Goal: Task Accomplishment & Management: Manage account settings

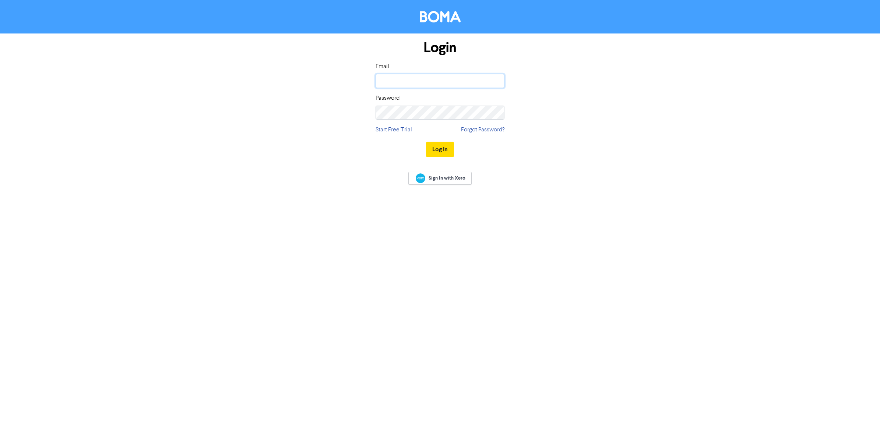
type input "[EMAIL_ADDRESS][DOMAIN_NAME]"
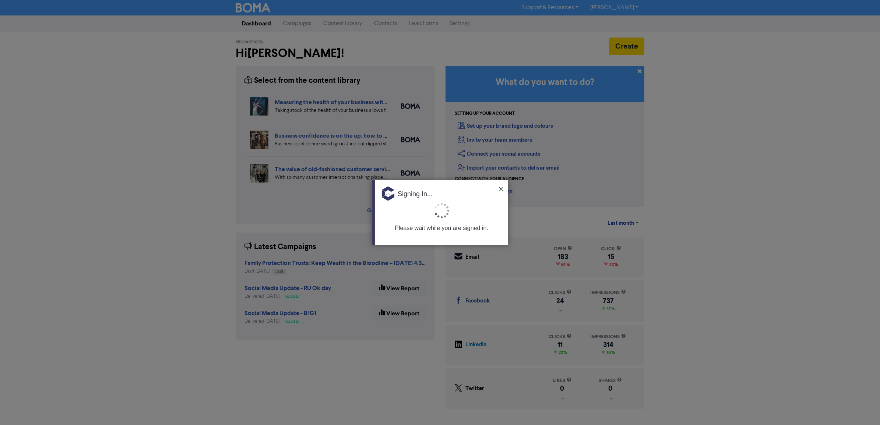
click at [501, 187] on img at bounding box center [501, 189] width 4 height 4
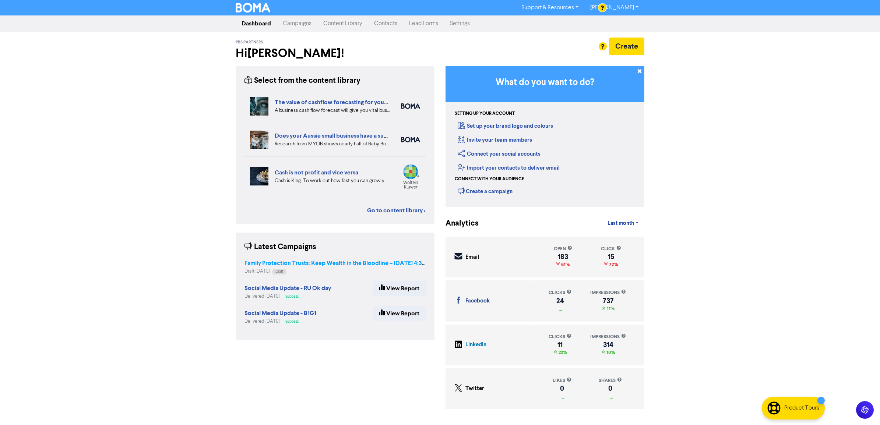
click at [295, 262] on strong "Family Protection Trusts: Keep Wealth in the Bloodline – [DATE] 4:30 PM" at bounding box center [339, 263] width 190 height 7
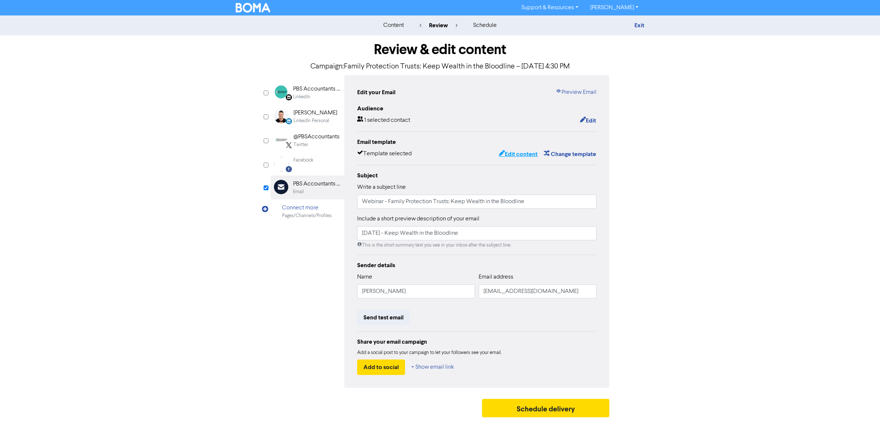
click at [511, 156] on button "Edit content" at bounding box center [517, 154] width 39 height 10
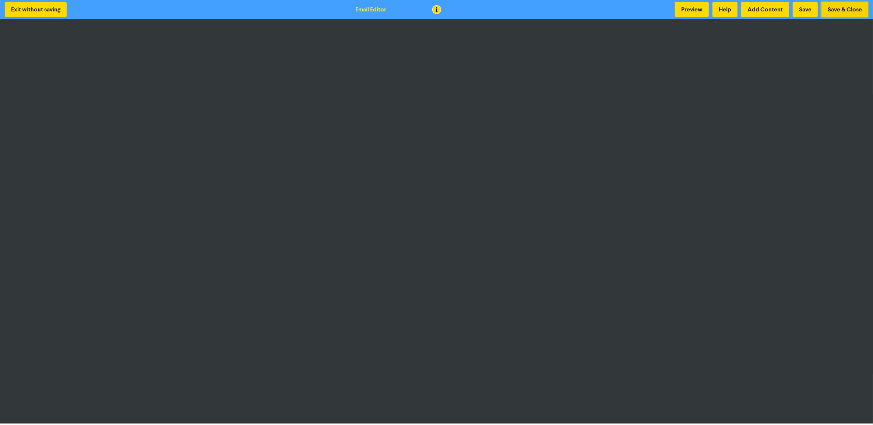
click at [831, 12] on button "Save & Close" at bounding box center [844, 9] width 47 height 15
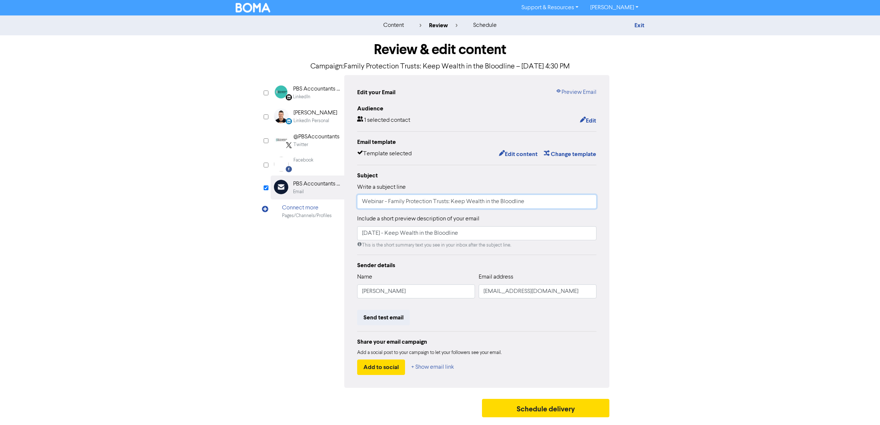
click at [360, 206] on input "Webinar - Family Protection Trusts: Keep Wealth in the Bloodline" at bounding box center [476, 202] width 239 height 14
drag, startPoint x: 361, startPoint y: 204, endPoint x: 383, endPoint y: 205, distance: 21.4
click at [362, 204] on input "Free Webinar - Family Protection Trusts: Keep Wealth in the Bloodline" at bounding box center [476, 202] width 239 height 14
type input "Join our Free Webinar - Family Protection Trusts: Keep Wealth in the Bloodline"
click at [380, 321] on button "Send test email" at bounding box center [383, 317] width 53 height 15
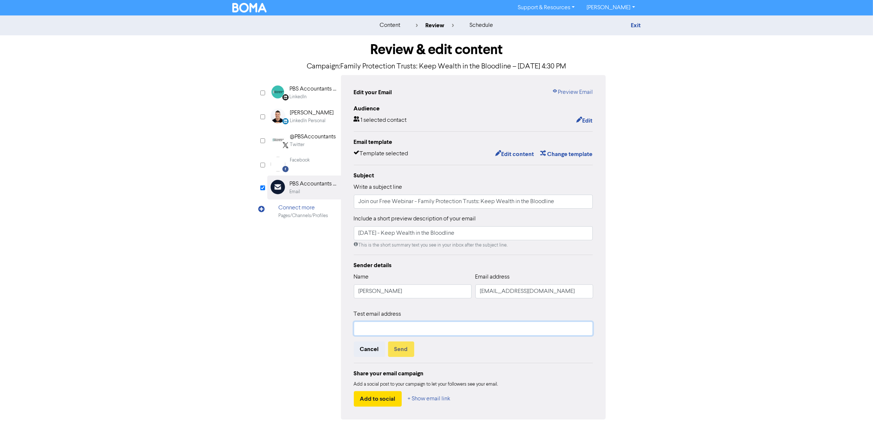
click at [395, 333] on input "text" at bounding box center [473, 329] width 239 height 14
type input "[EMAIL_ADDRESS][DOMAIN_NAME]"
click at [406, 346] on button "Send" at bounding box center [401, 349] width 26 height 15
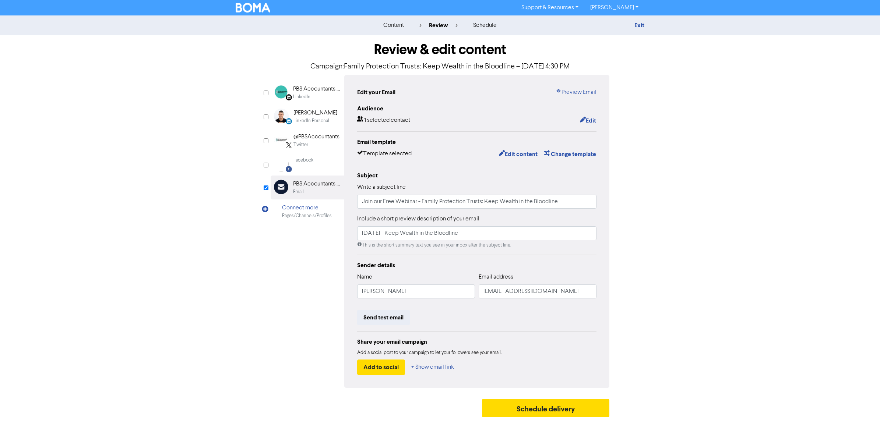
click at [647, 22] on div "Exit" at bounding box center [580, 25] width 140 height 9
click at [642, 23] on link "Exit" at bounding box center [639, 25] width 10 height 7
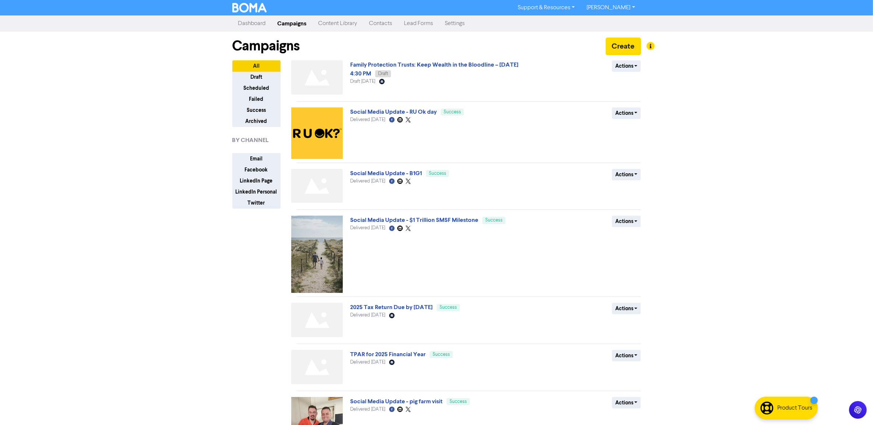
click at [380, 26] on link "Contacts" at bounding box center [380, 23] width 35 height 15
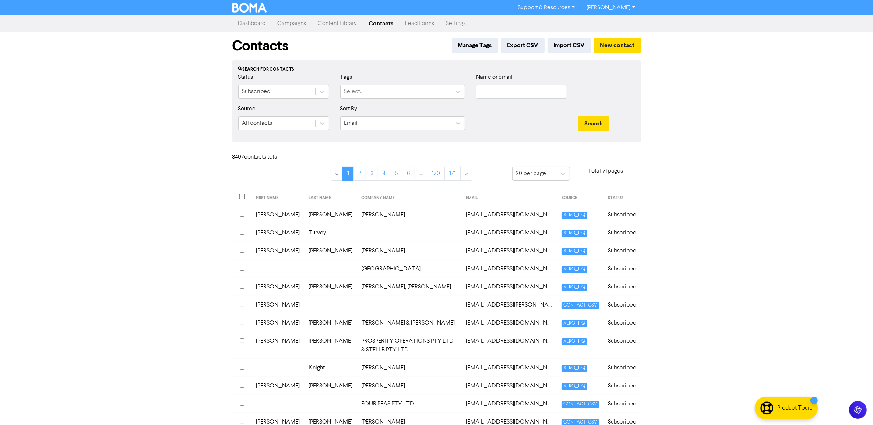
click at [246, 24] on link "Dashboard" at bounding box center [251, 23] width 39 height 15
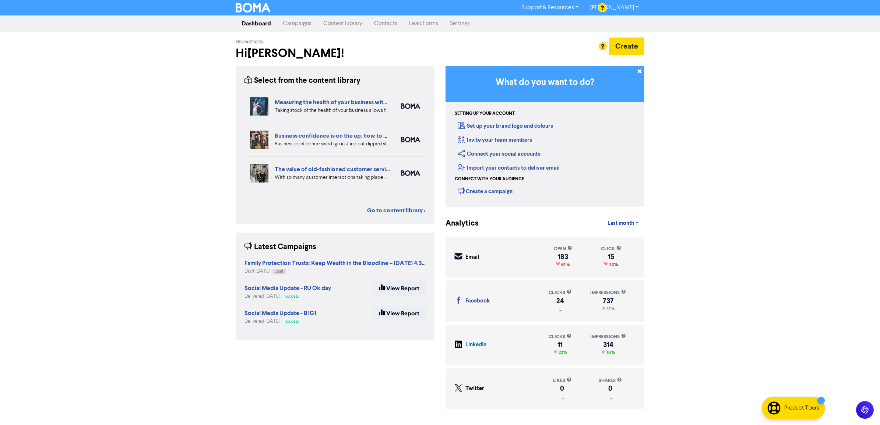
click at [339, 25] on link "Content Library" at bounding box center [342, 23] width 51 height 15
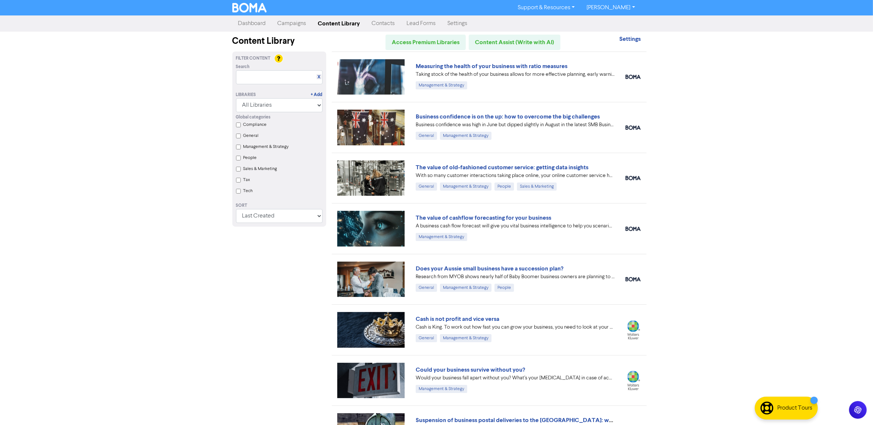
click at [290, 25] on link "Campaigns" at bounding box center [292, 23] width 40 height 15
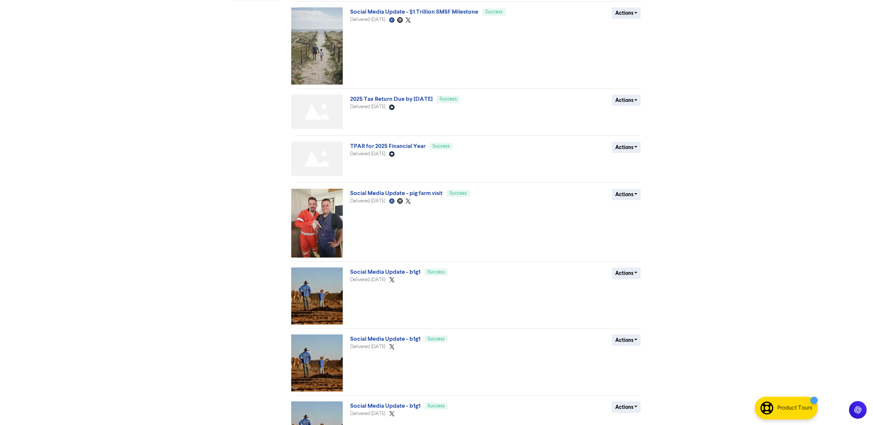
scroll to position [272, 0]
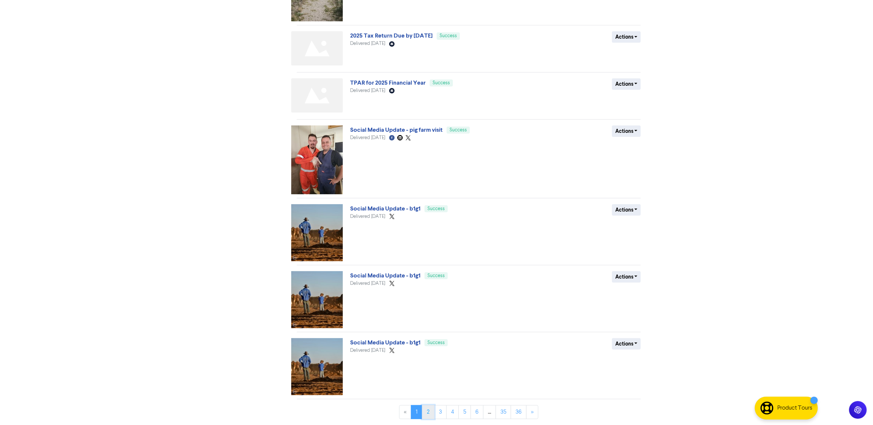
click at [427, 413] on link "2" at bounding box center [428, 412] width 13 height 14
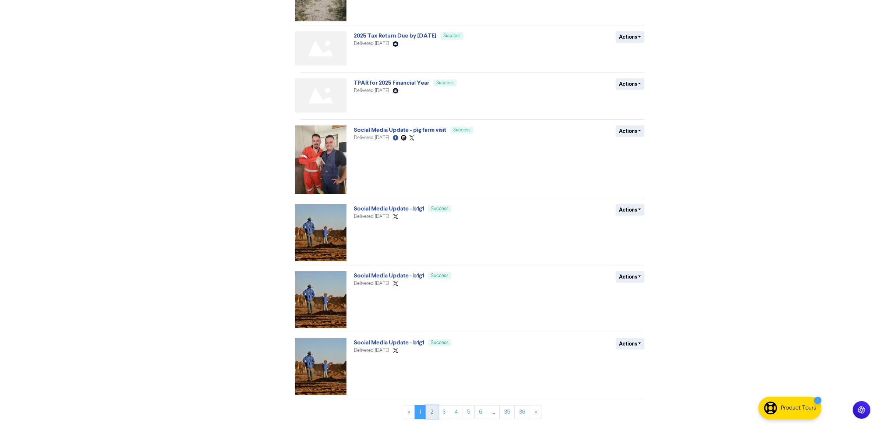
scroll to position [0, 0]
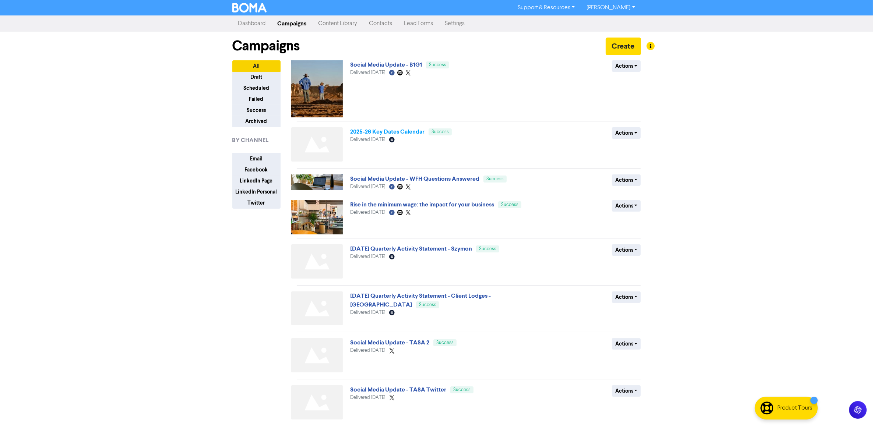
click at [391, 133] on link "2025-26 Key Dates Calendar" at bounding box center [387, 131] width 74 height 7
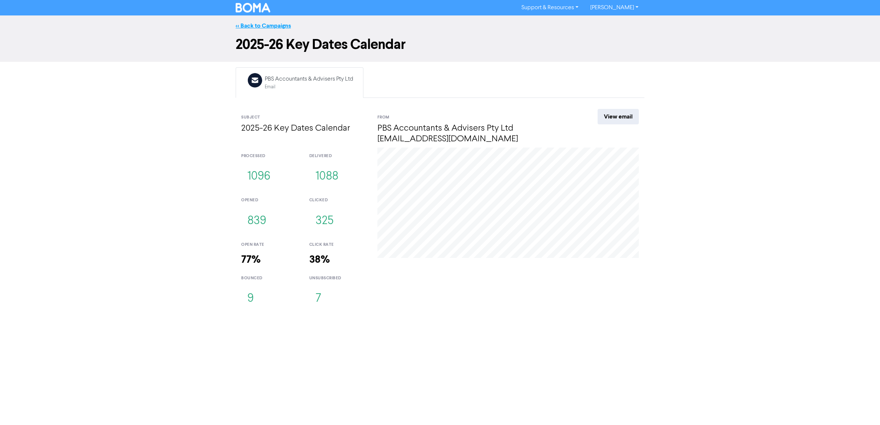
click at [266, 25] on link "<< Back to Campaigns" at bounding box center [263, 25] width 55 height 7
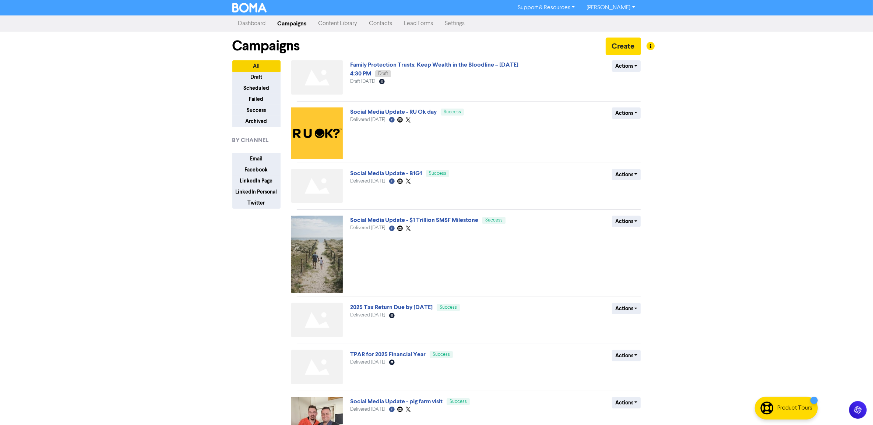
click at [385, 23] on link "Contacts" at bounding box center [380, 23] width 35 height 15
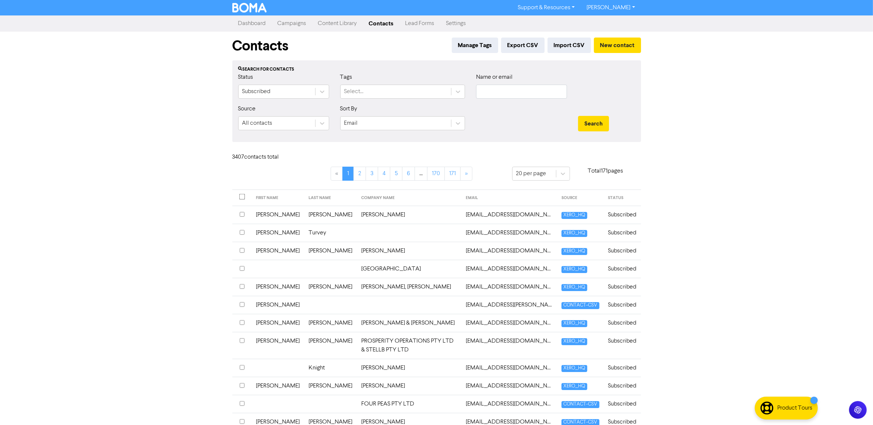
click at [297, 20] on link "Campaigns" at bounding box center [292, 23] width 40 height 15
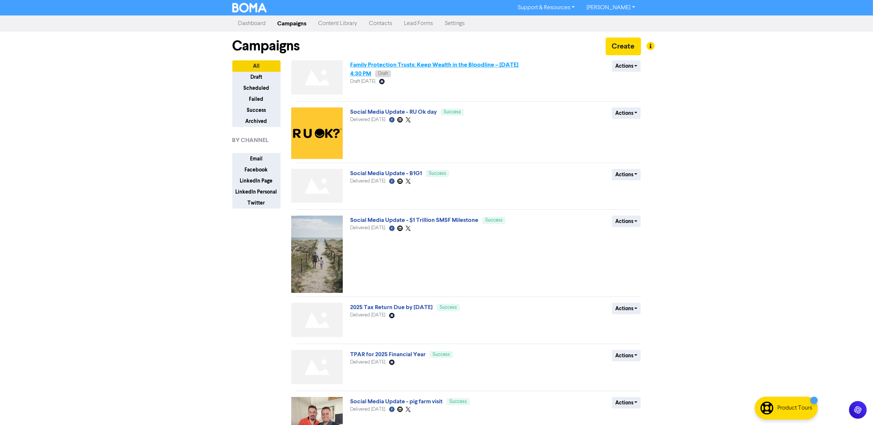
click at [383, 64] on link "Family Protection Trusts: Keep Wealth in the Bloodline – [DATE] 4:30 PM" at bounding box center [434, 69] width 168 height 16
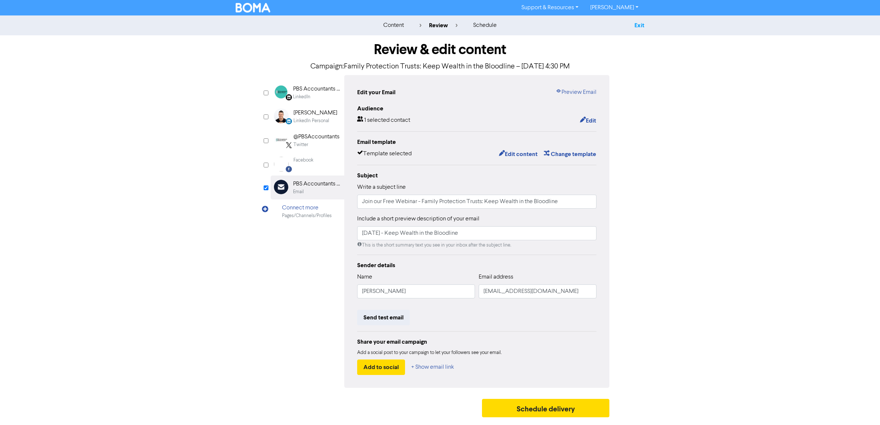
click at [635, 25] on link "Exit" at bounding box center [639, 25] width 10 height 7
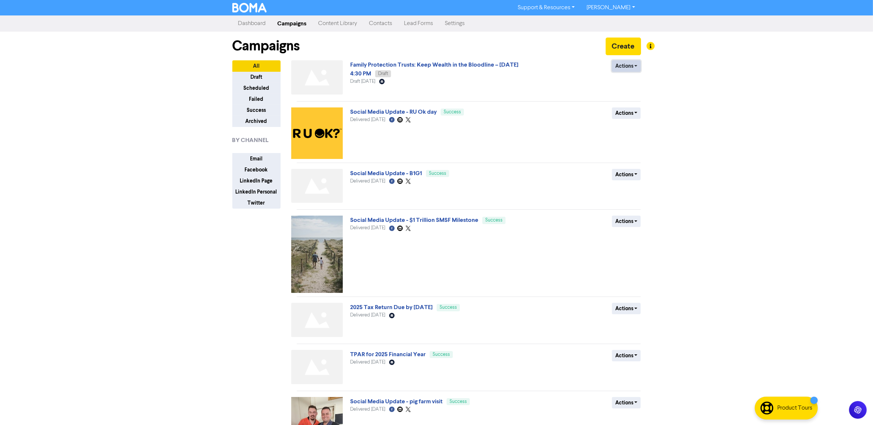
click at [625, 70] on button "Actions" at bounding box center [626, 65] width 29 height 11
click at [634, 107] on button "Rename" at bounding box center [641, 106] width 58 height 12
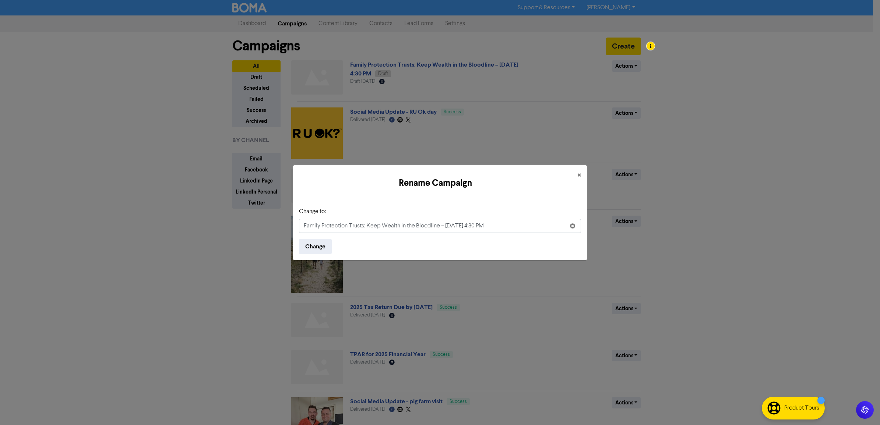
click at [468, 225] on input "Family Protection Trusts: Keep Wealth in the Bloodline – [DATE] 4:30 PM" at bounding box center [440, 226] width 282 height 14
type input "Family Protection Trusts: Keep Wealth in the Bloodline – [DATE] 5:30 PM"
click at [306, 244] on button "Change" at bounding box center [315, 246] width 33 height 15
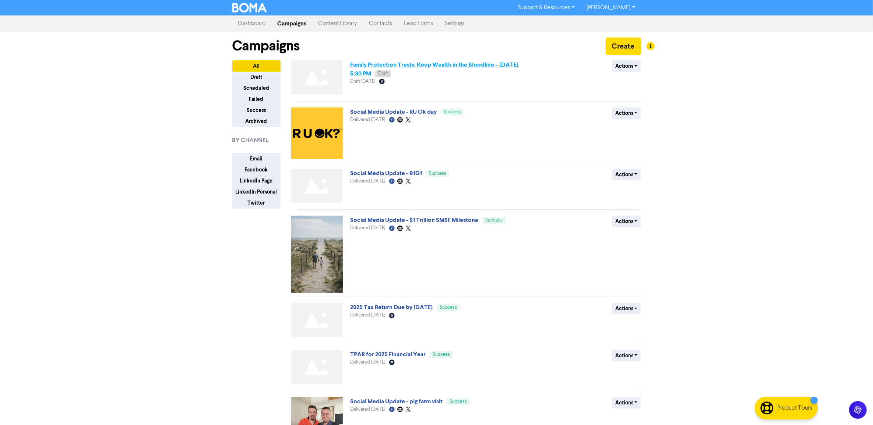
click at [437, 63] on link "Family Protection Trusts: Keep Wealth in the Bloodline – [DATE] 5:30 PM" at bounding box center [434, 69] width 168 height 16
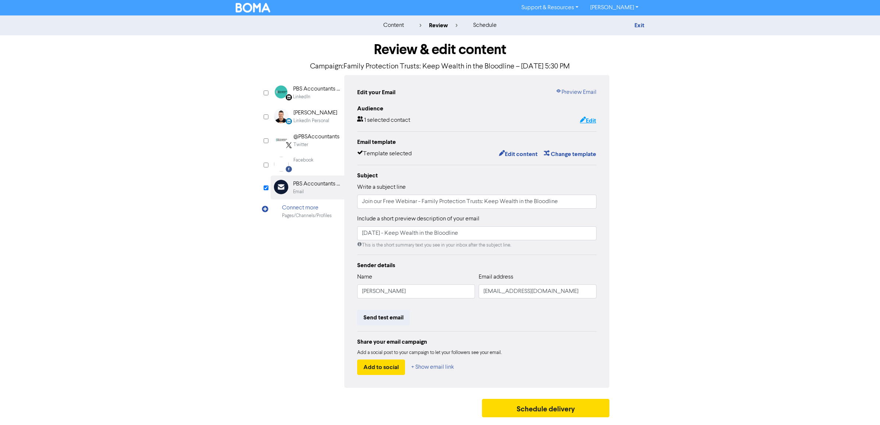
click at [588, 120] on button "Edit" at bounding box center [587, 121] width 17 height 10
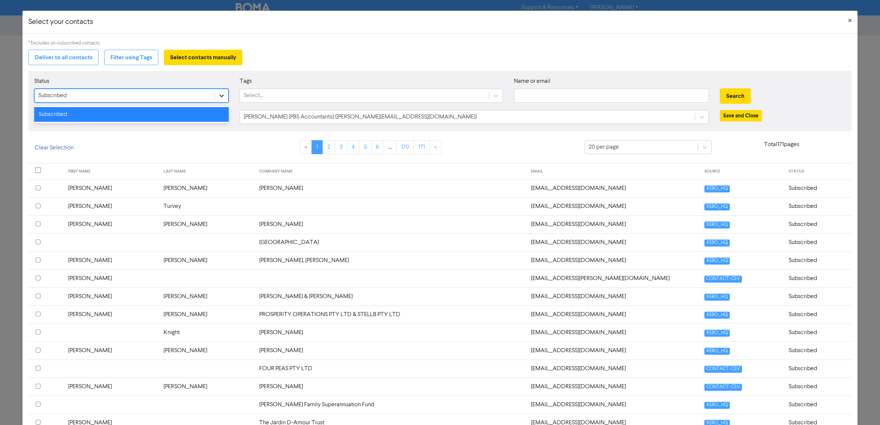
click at [215, 94] on div at bounding box center [221, 95] width 13 height 13
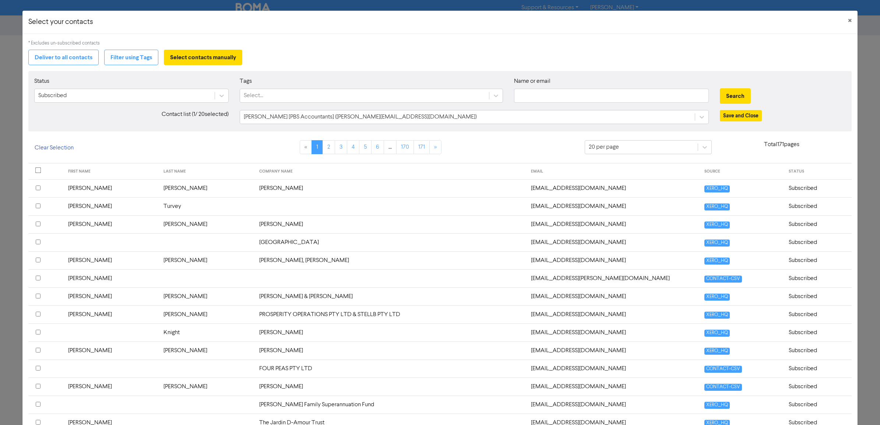
click at [371, 75] on div "Status Subscribed Tags Select... Name or email Search Contact list ( 1 / 20 sel…" at bounding box center [439, 101] width 823 height 60
click at [135, 58] on button "Filter using Tags" at bounding box center [131, 57] width 54 height 15
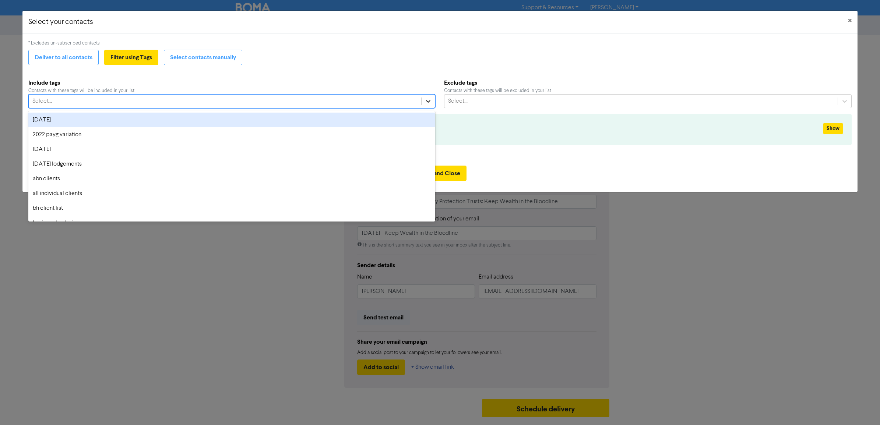
click at [428, 102] on icon at bounding box center [428, 101] width 4 height 3
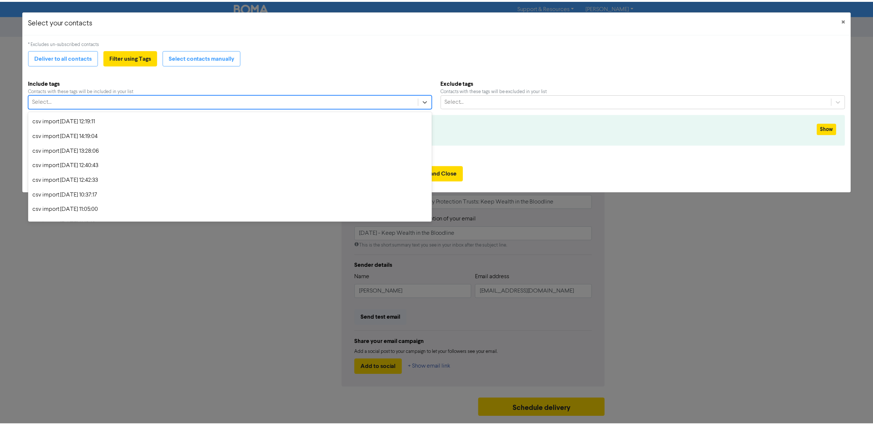
scroll to position [506, 0]
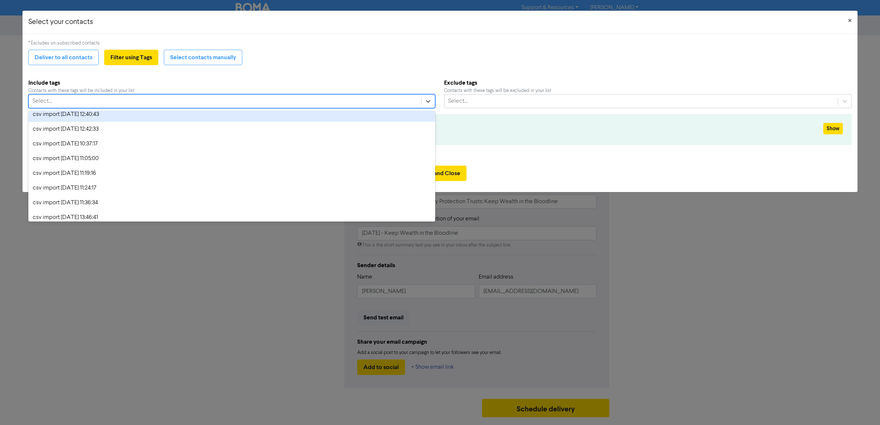
drag, startPoint x: 553, startPoint y: 57, endPoint x: 643, endPoint y: 43, distance: 91.3
click at [553, 57] on div "Deliver to all contacts Filter using Tags Select contacts manually" at bounding box center [439, 57] width 823 height 15
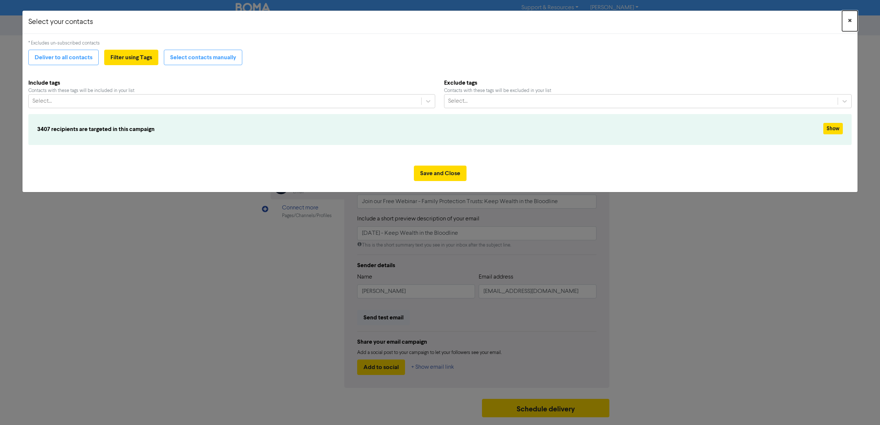
click at [849, 19] on span "×" at bounding box center [850, 20] width 4 height 11
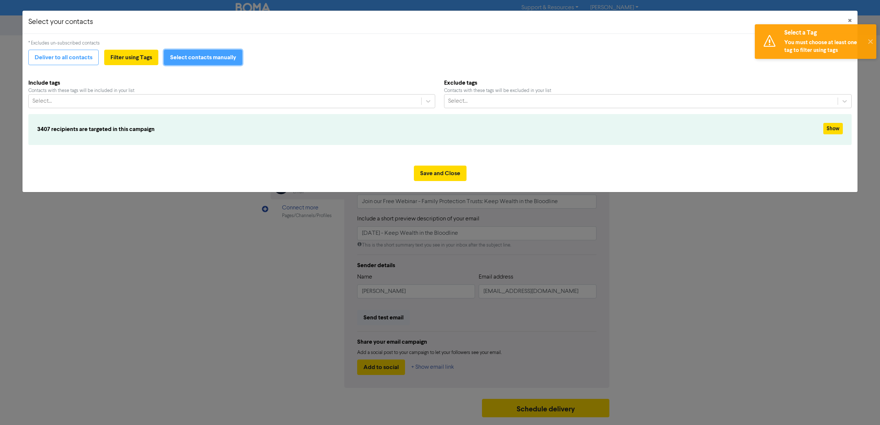
click at [195, 57] on button "Select contacts manually" at bounding box center [203, 57] width 78 height 15
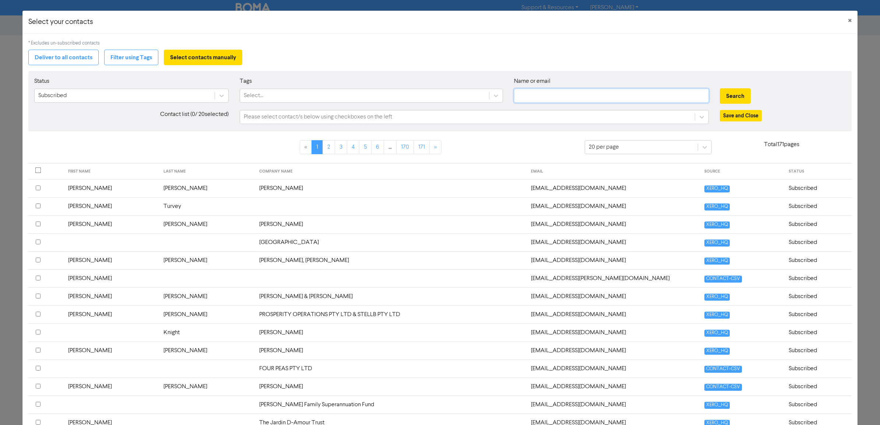
click at [571, 96] on input "text" at bounding box center [611, 96] width 195 height 14
type input "[EMAIL_ADDRESS][DOMAIN_NAME]"
click at [726, 95] on button "Search" at bounding box center [735, 95] width 31 height 15
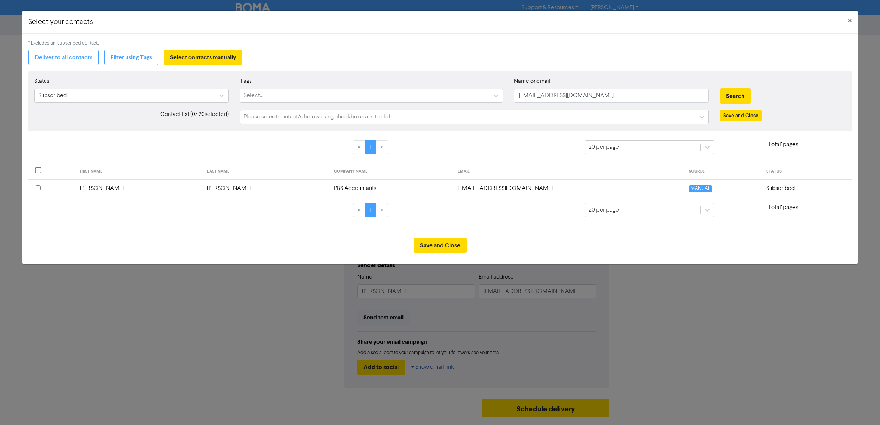
click at [35, 169] on input "checkbox" at bounding box center [38, 170] width 6 height 6
click at [429, 250] on button "Save and Close" at bounding box center [440, 245] width 53 height 15
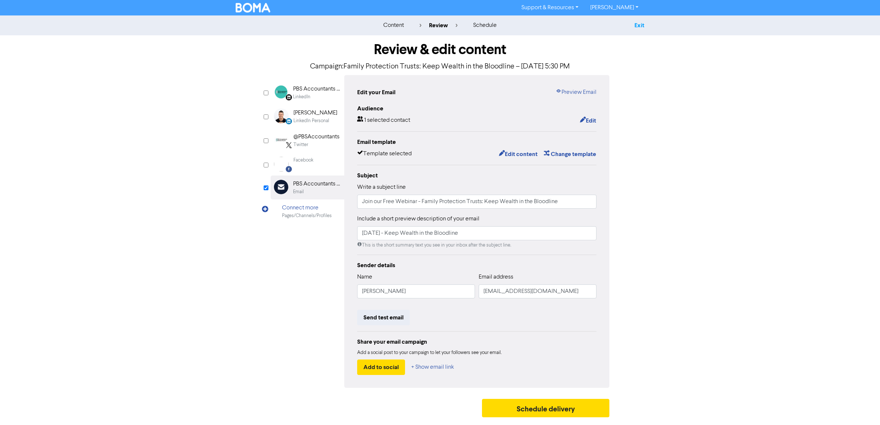
click at [640, 22] on link "Exit" at bounding box center [639, 25] width 10 height 7
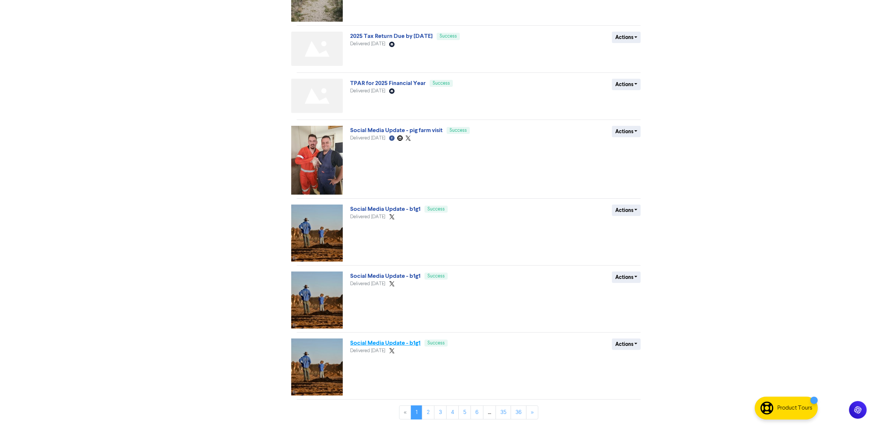
scroll to position [272, 0]
click at [426, 410] on link "2" at bounding box center [428, 412] width 13 height 14
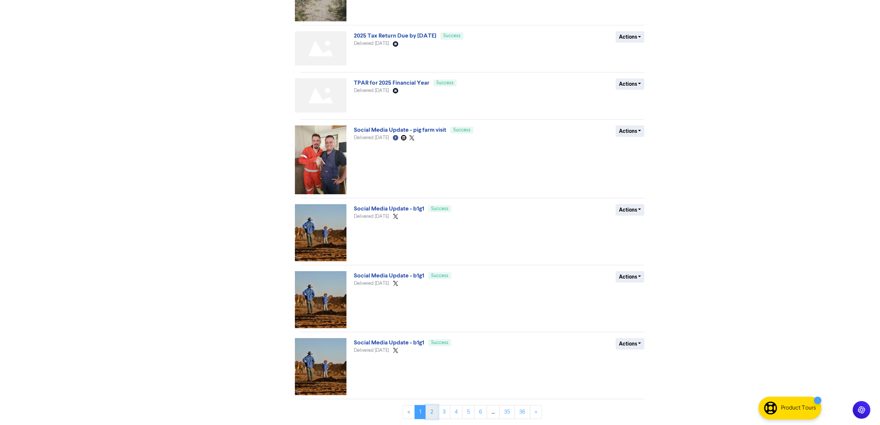
scroll to position [0, 0]
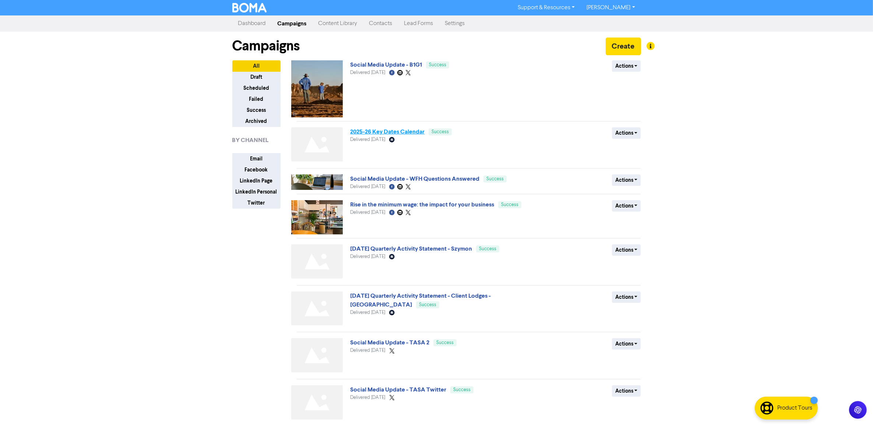
click at [393, 133] on link "2025-26 Key Dates Calendar" at bounding box center [387, 131] width 74 height 7
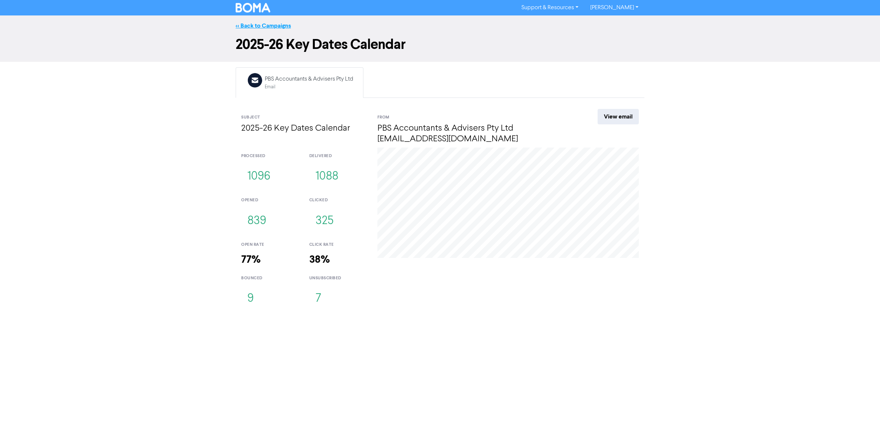
click at [257, 24] on link "<< Back to Campaigns" at bounding box center [263, 25] width 55 height 7
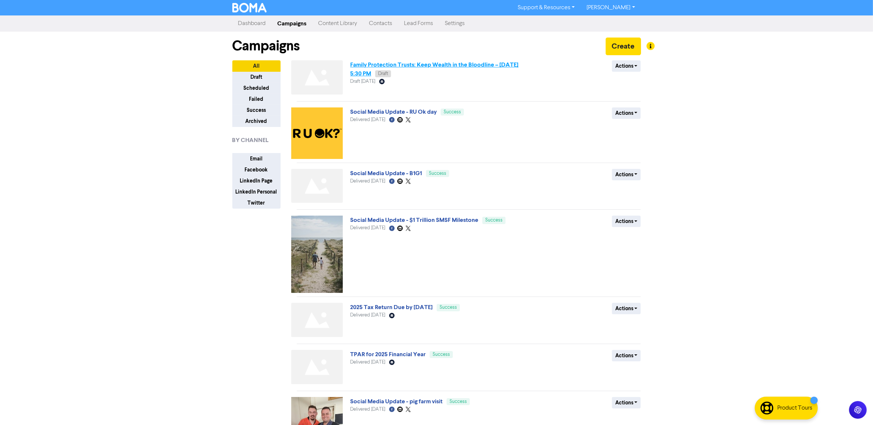
click at [407, 67] on link "Family Protection Trusts: Keep Wealth in the Bloodline – [DATE] 5:30 PM" at bounding box center [434, 69] width 168 height 16
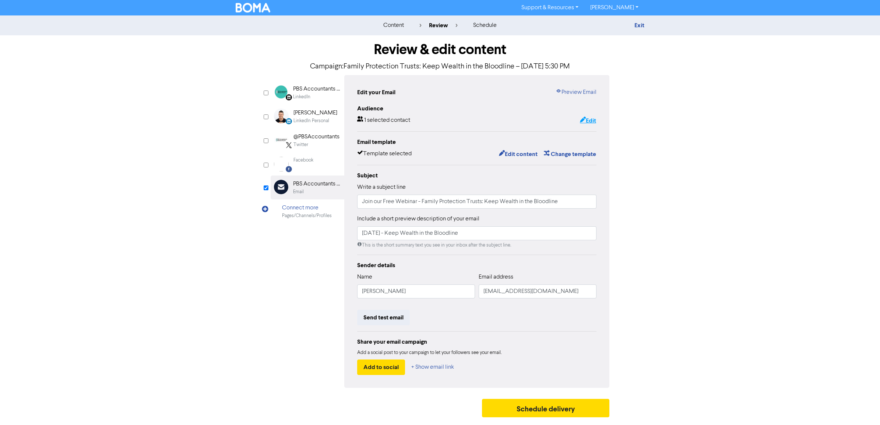
click at [594, 120] on button "Edit" at bounding box center [587, 121] width 17 height 10
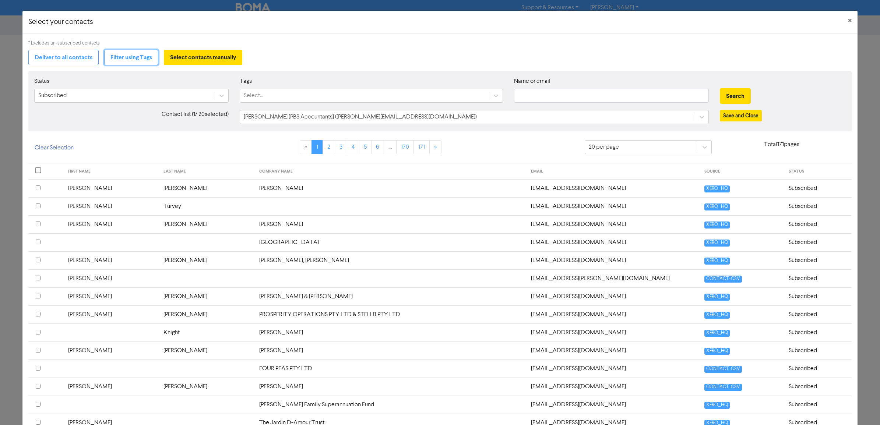
drag, startPoint x: 145, startPoint y: 57, endPoint x: 275, endPoint y: 66, distance: 130.9
click at [145, 57] on button "Filter using Tags" at bounding box center [131, 57] width 54 height 15
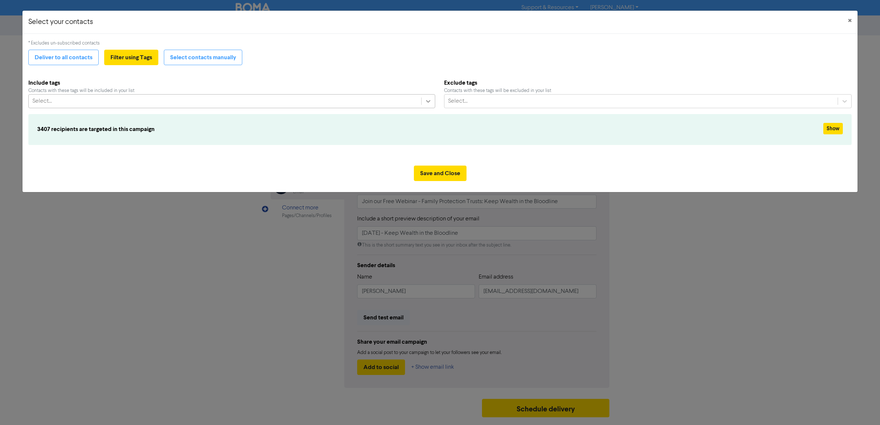
click at [423, 103] on div at bounding box center [427, 101] width 13 height 13
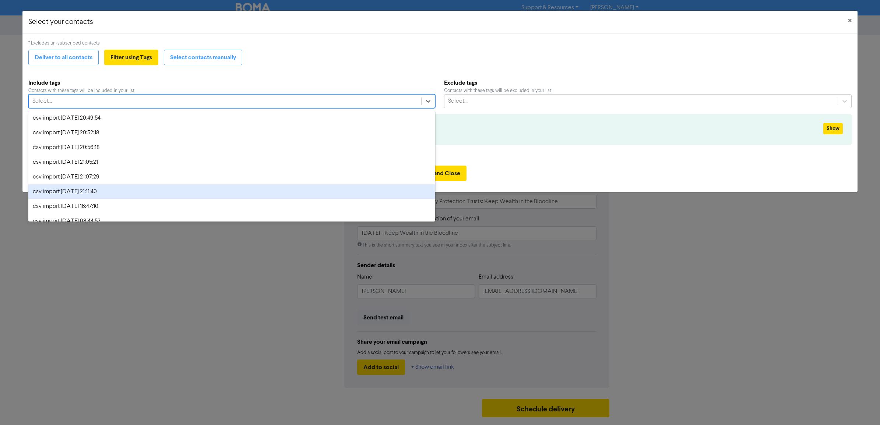
scroll to position [828, 0]
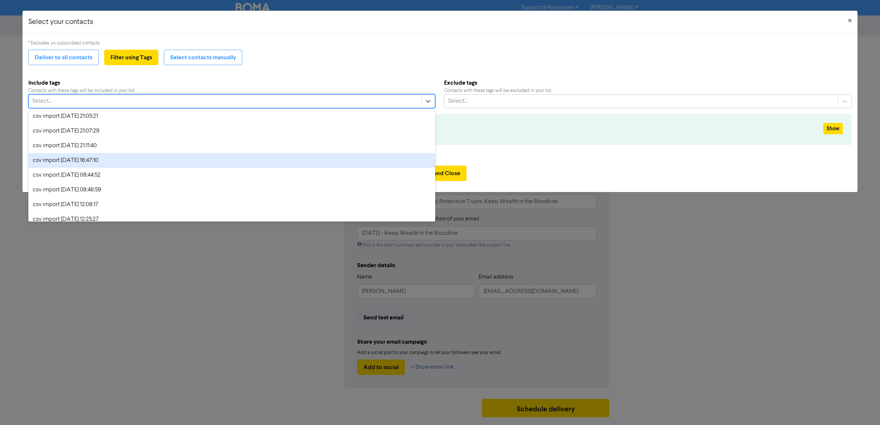
click at [82, 159] on div "csv import [DATE] 16:47:10" at bounding box center [231, 160] width 407 height 15
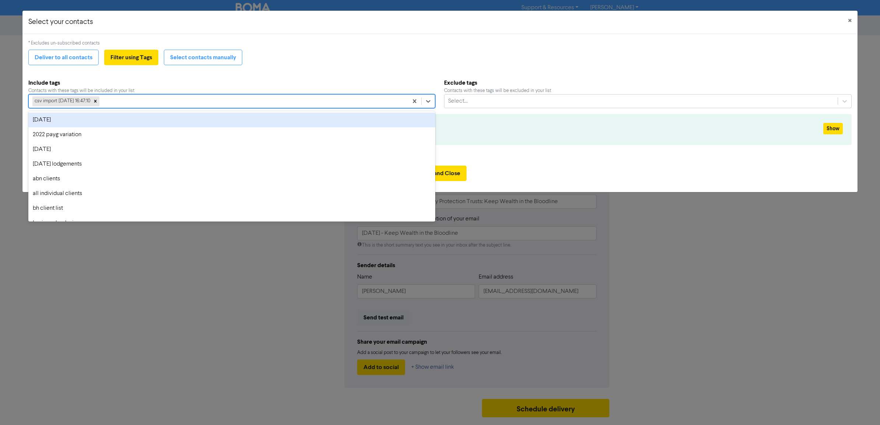
click at [114, 104] on div "csv import [DATE] 16:47:10" at bounding box center [218, 101] width 379 height 13
click at [99, 100] on div at bounding box center [95, 101] width 8 height 10
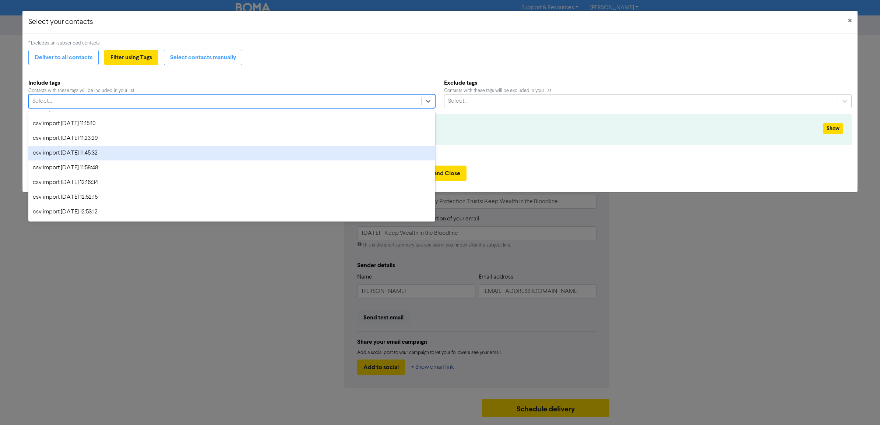
scroll to position [1426, 0]
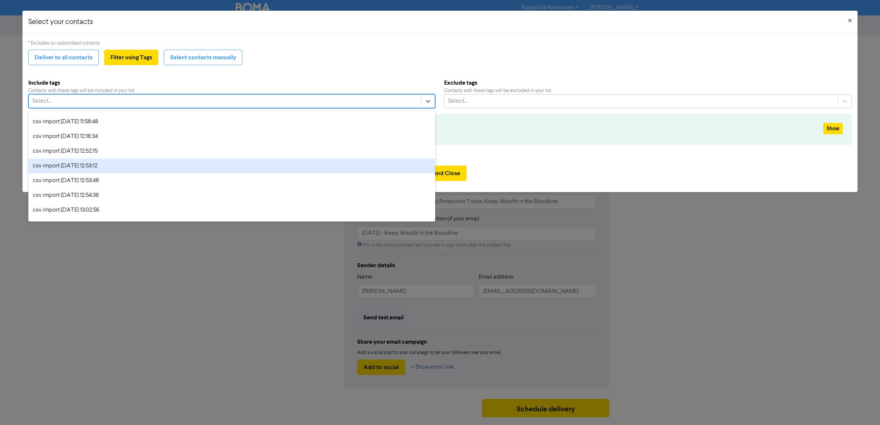
click at [106, 160] on div "csv import [DATE] 12:53:12" at bounding box center [231, 166] width 407 height 15
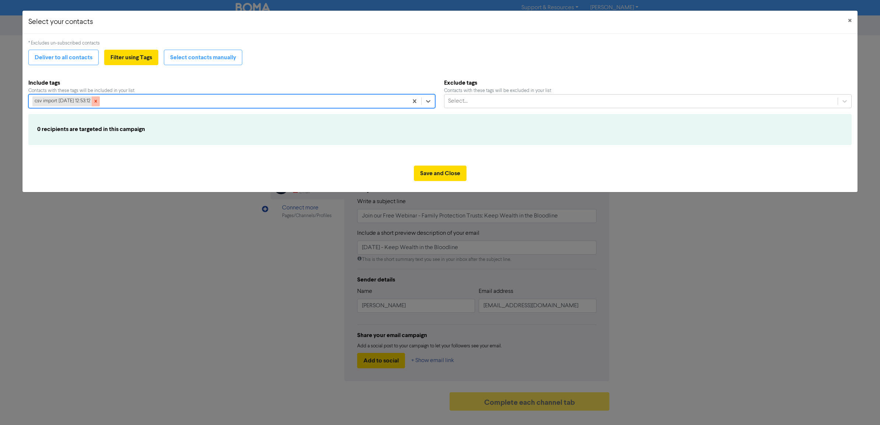
click at [98, 102] on icon at bounding box center [95, 101] width 5 height 5
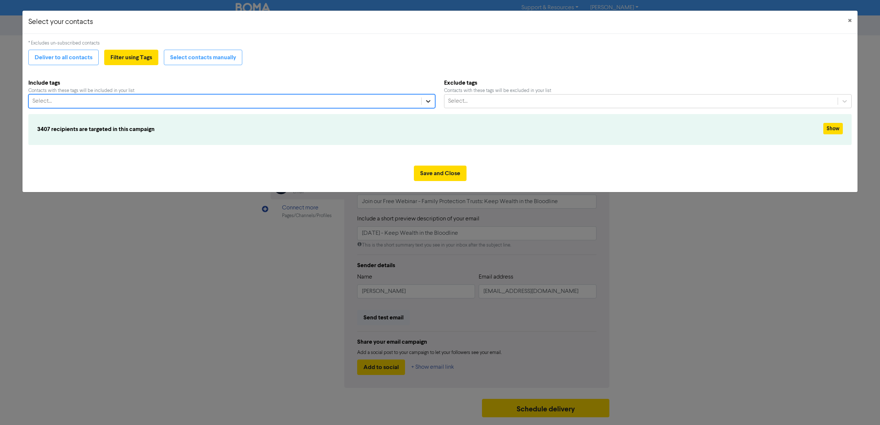
click at [426, 105] on icon at bounding box center [427, 101] width 7 height 7
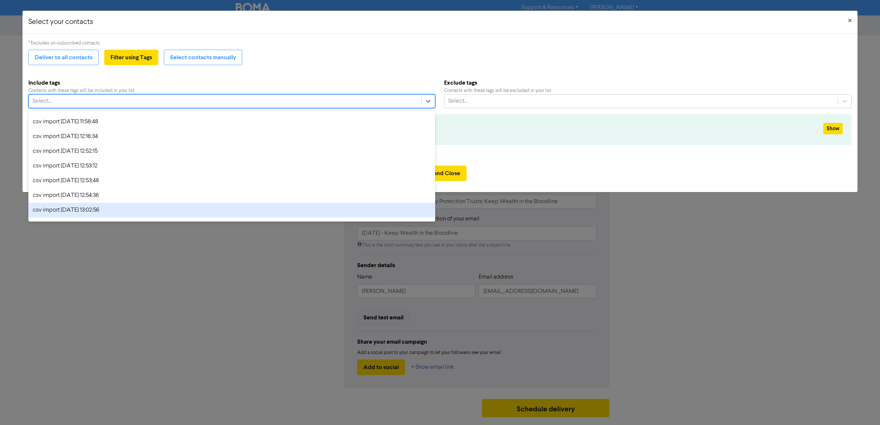
click at [54, 210] on div "csv import [DATE] 13:02:56" at bounding box center [231, 210] width 407 height 15
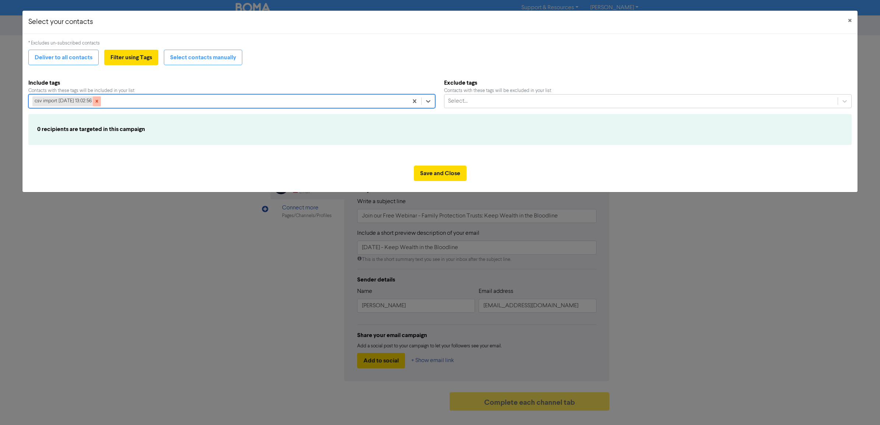
drag, startPoint x: 107, startPoint y: 101, endPoint x: 275, endPoint y: 98, distance: 168.3
click at [99, 101] on icon at bounding box center [96, 101] width 5 height 5
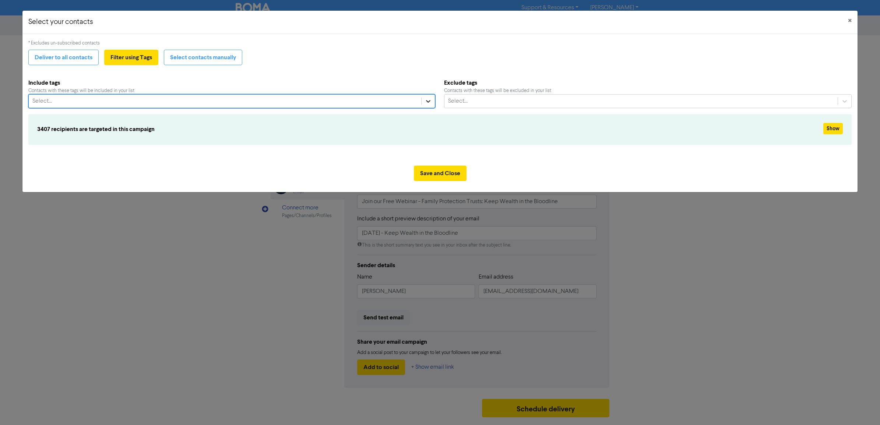
click at [423, 103] on div at bounding box center [427, 101] width 13 height 13
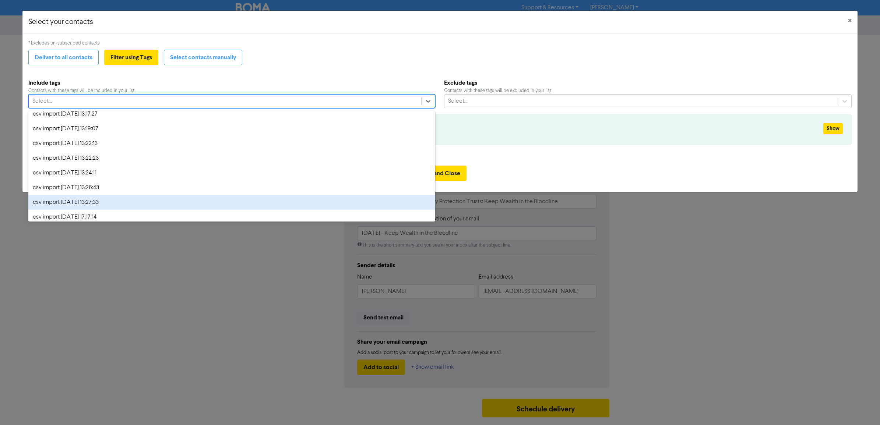
scroll to position [1598, 0]
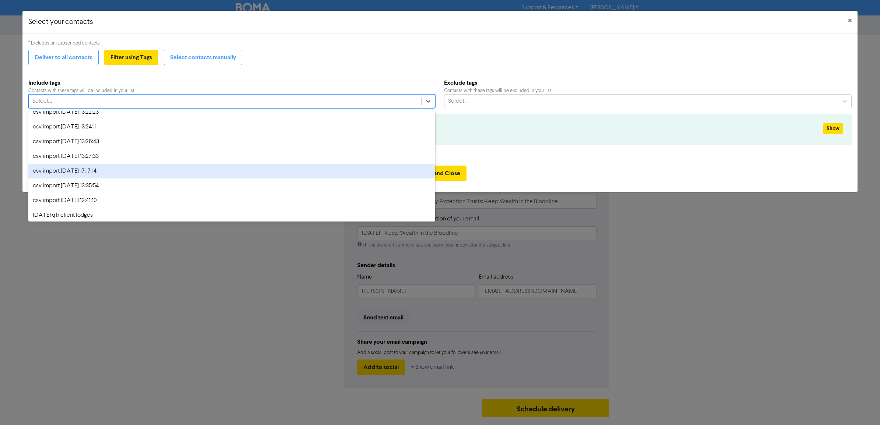
click at [113, 171] on div "csv import [DATE] 17:17:14" at bounding box center [231, 171] width 407 height 15
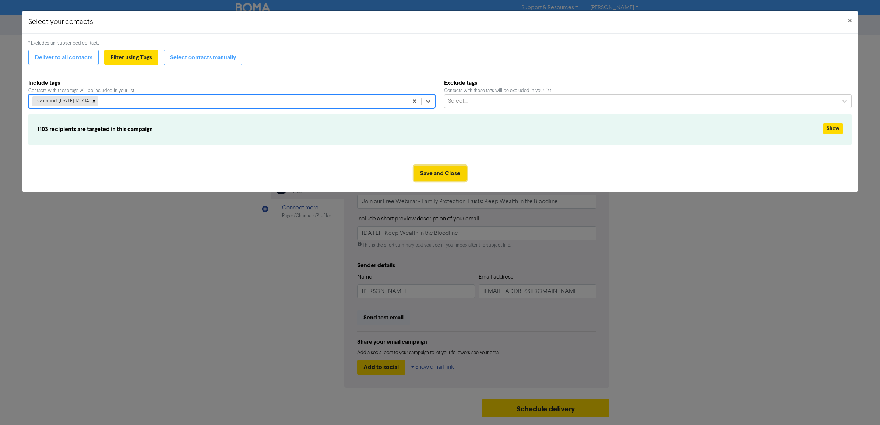
click at [429, 170] on button "Save and Close" at bounding box center [440, 173] width 53 height 15
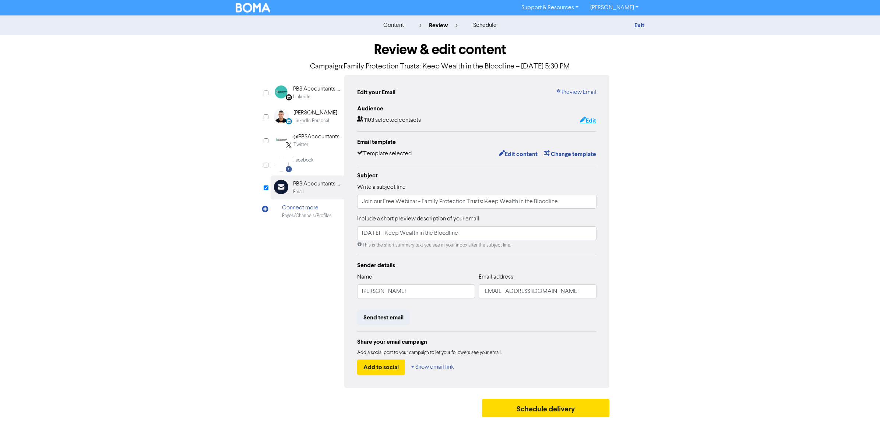
click at [592, 117] on button "Edit" at bounding box center [587, 121] width 17 height 10
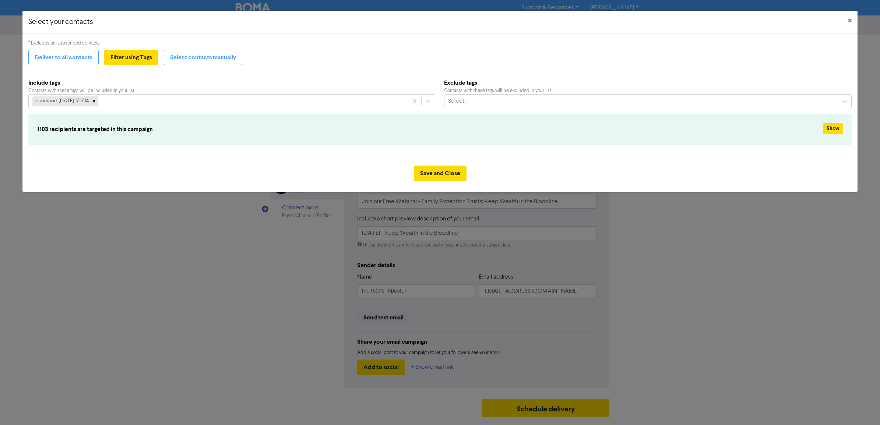
click at [847, 130] on div "Show" at bounding box center [780, 129] width 136 height 13
click at [831, 129] on button "Show" at bounding box center [833, 128] width 20 height 11
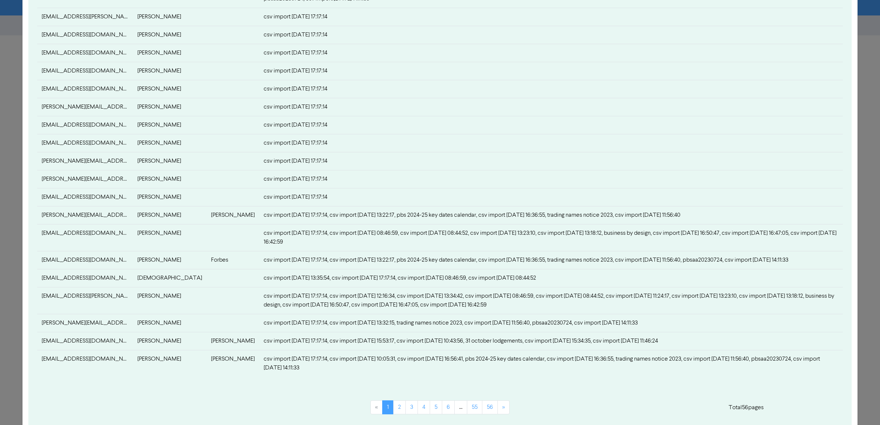
scroll to position [267, 0]
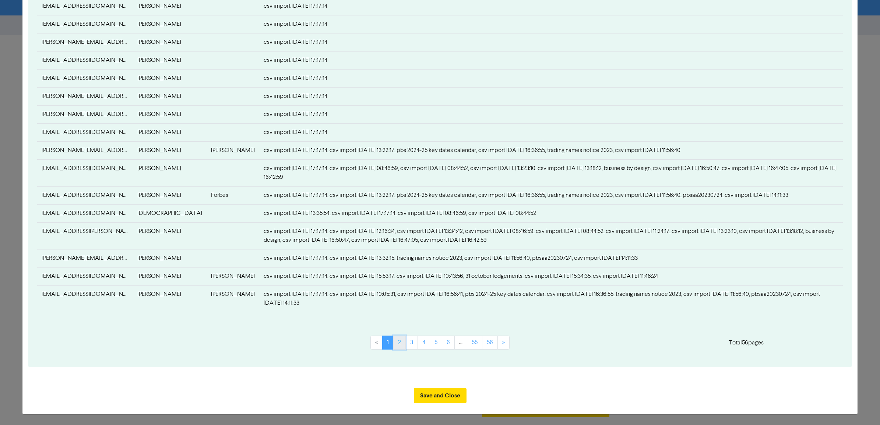
click at [396, 344] on link "2" at bounding box center [399, 343] width 13 height 14
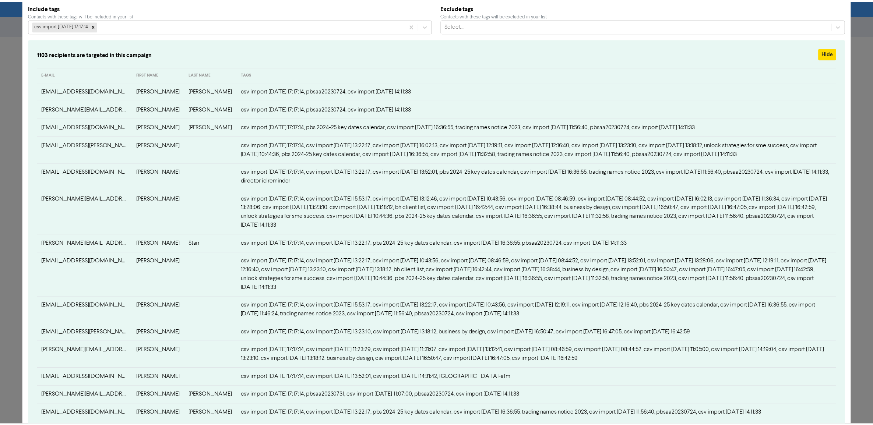
scroll to position [0, 0]
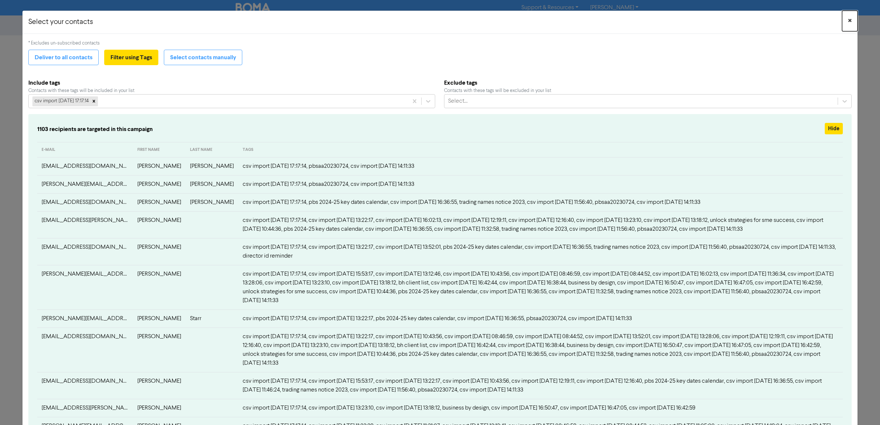
click at [845, 18] on button "×" at bounding box center [849, 21] width 15 height 21
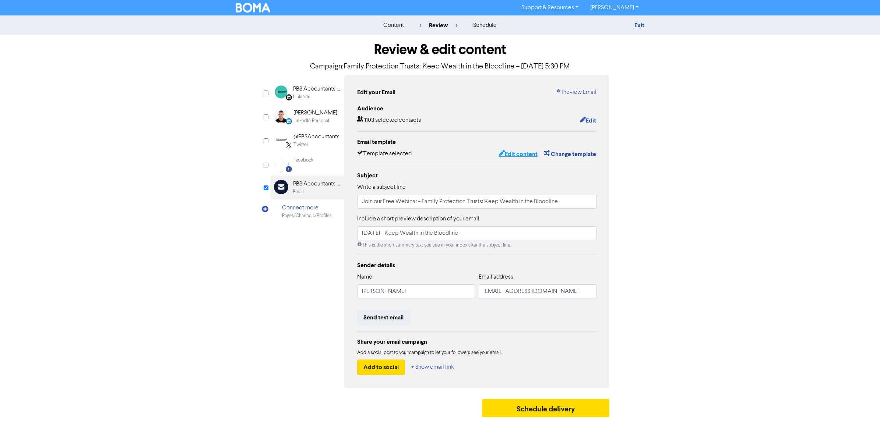
click at [520, 153] on button "Edit content" at bounding box center [517, 154] width 39 height 10
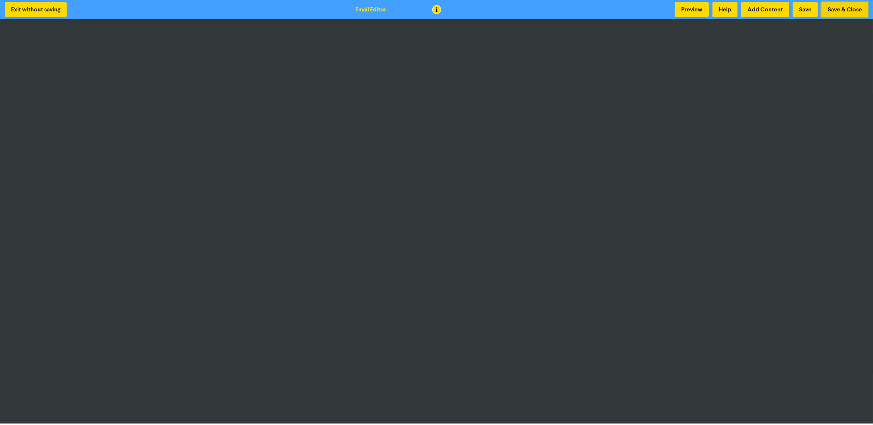
click at [837, 13] on button "Save & Close" at bounding box center [844, 9] width 47 height 15
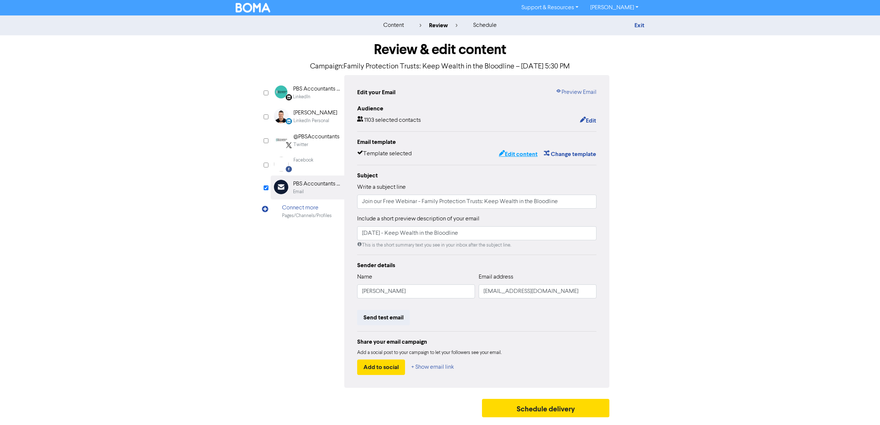
click at [520, 153] on button "Edit content" at bounding box center [517, 154] width 39 height 10
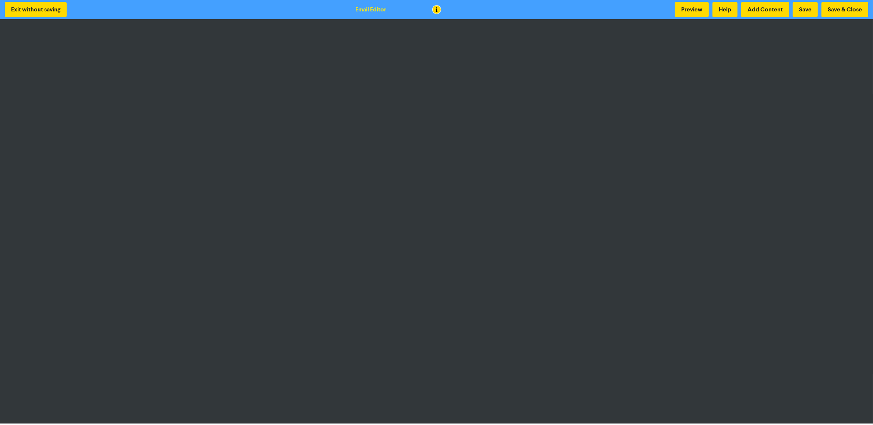
scroll to position [1, 0]
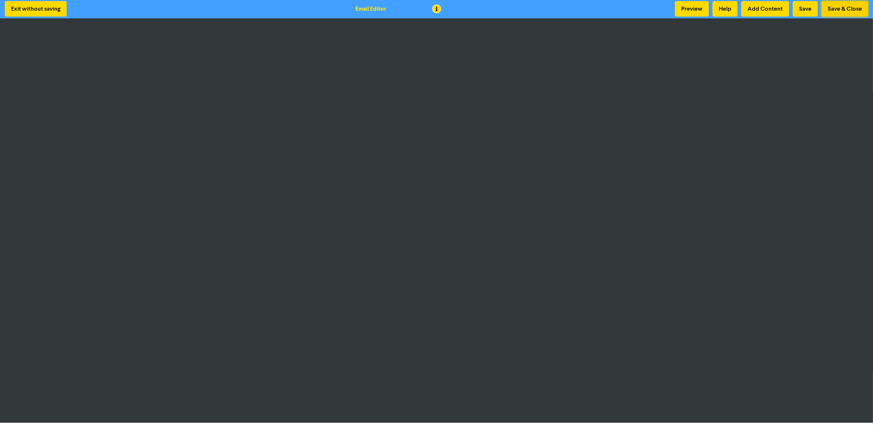
click at [842, 8] on button "Save & Close" at bounding box center [844, 8] width 47 height 15
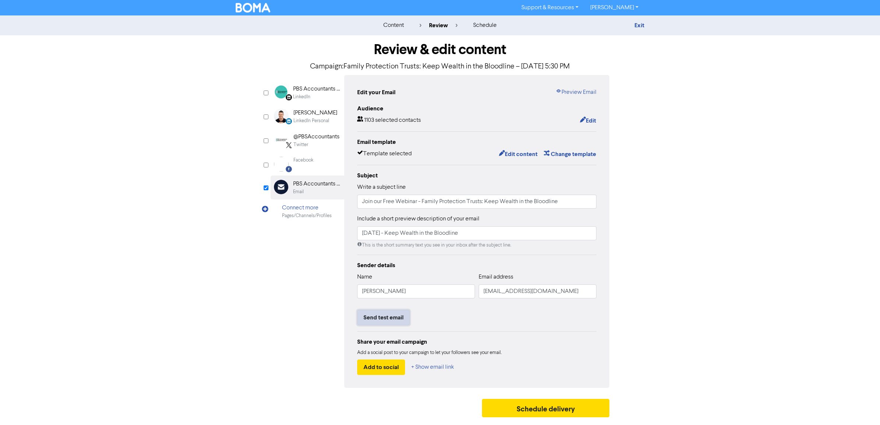
click at [393, 322] on button "Send test email" at bounding box center [383, 317] width 53 height 15
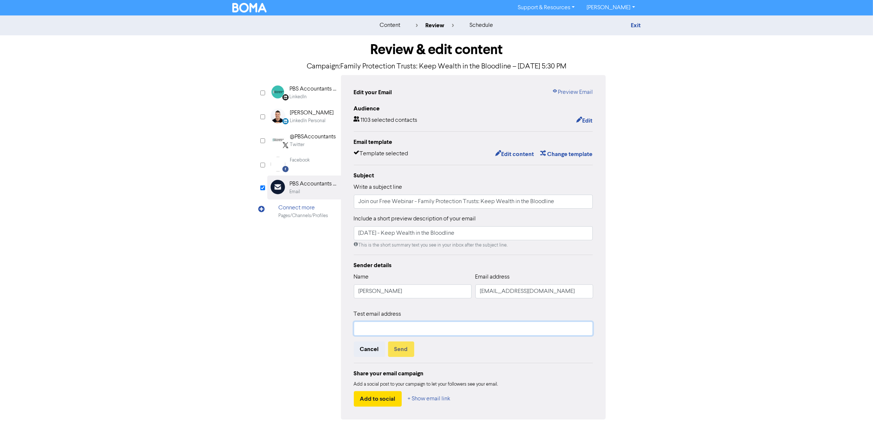
click at [387, 330] on input "text" at bounding box center [473, 329] width 239 height 14
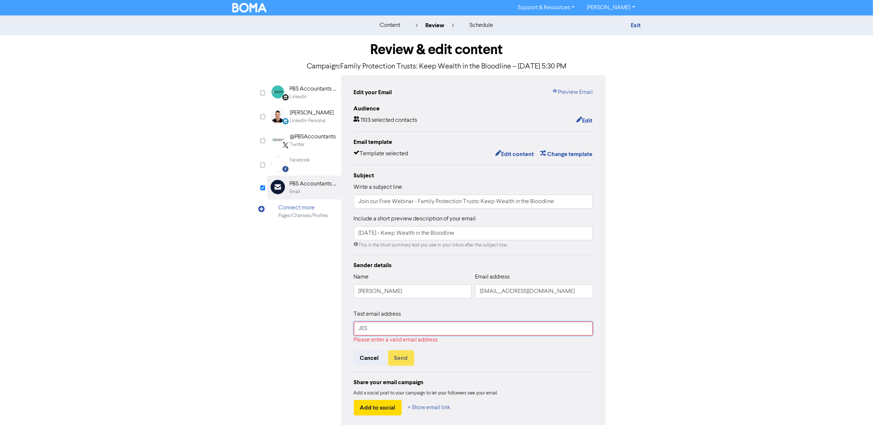
type input "[PERSON_NAME]"
drag, startPoint x: 378, startPoint y: 328, endPoint x: 334, endPoint y: 326, distance: 43.8
click at [334, 326] on div "LinkedIn Page Created with Sketch. PBS Accountants and Advisers Pty Ltd LinkedI…" at bounding box center [436, 251] width 339 height 353
type input "[EMAIL_ADDRESS][DOMAIN_NAME]"
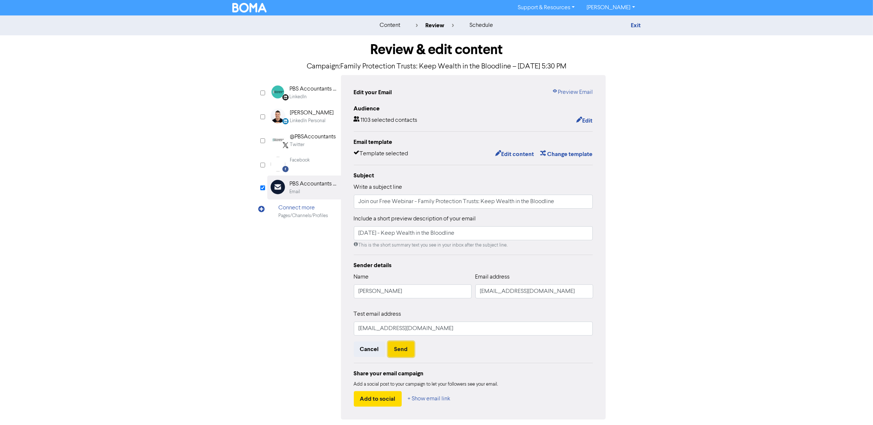
click at [400, 352] on button "Send" at bounding box center [401, 349] width 26 height 15
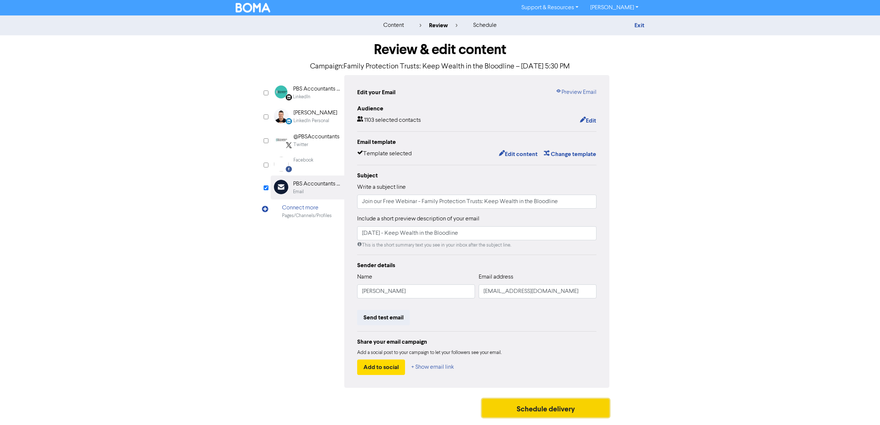
click at [519, 412] on button "Schedule delivery" at bounding box center [545, 408] width 127 height 18
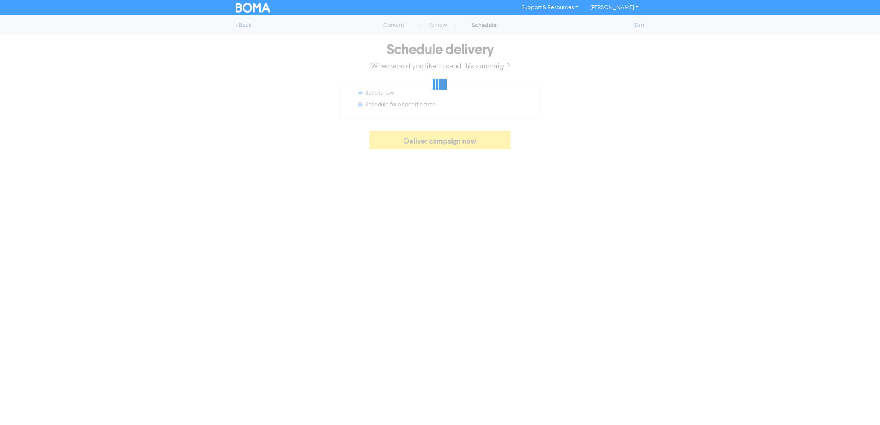
radio input "false"
radio input "true"
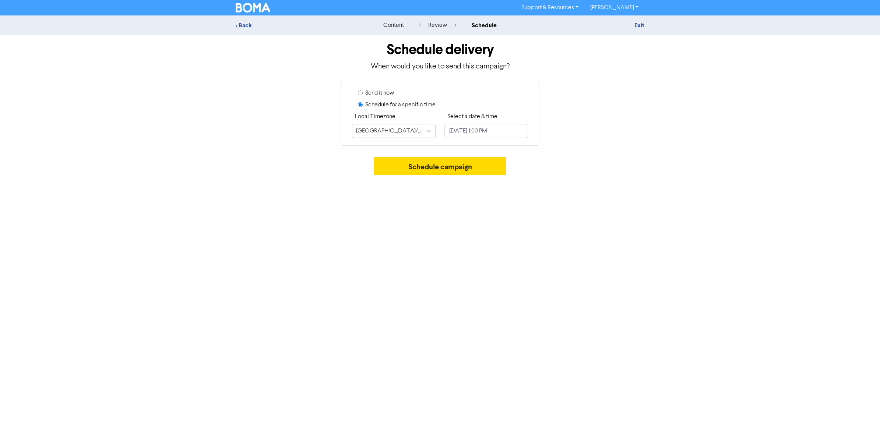
click at [359, 94] on input "Send it now" at bounding box center [360, 93] width 5 height 5
radio input "true"
radio input "false"
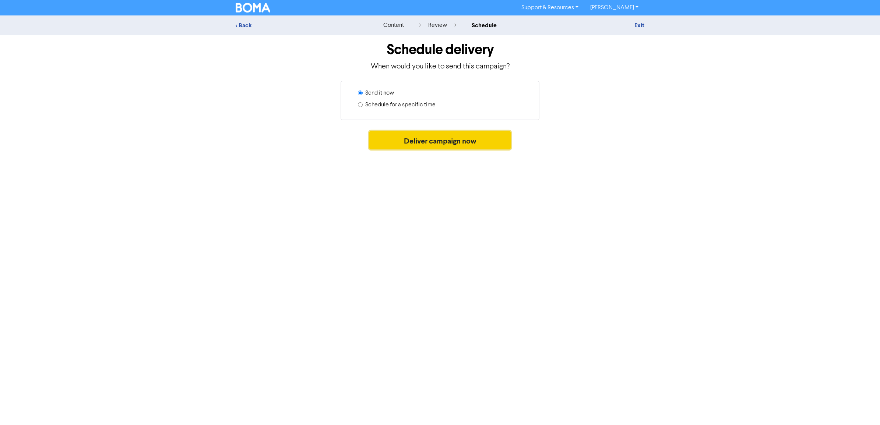
click at [467, 142] on button "Deliver campaign now" at bounding box center [440, 140] width 142 height 18
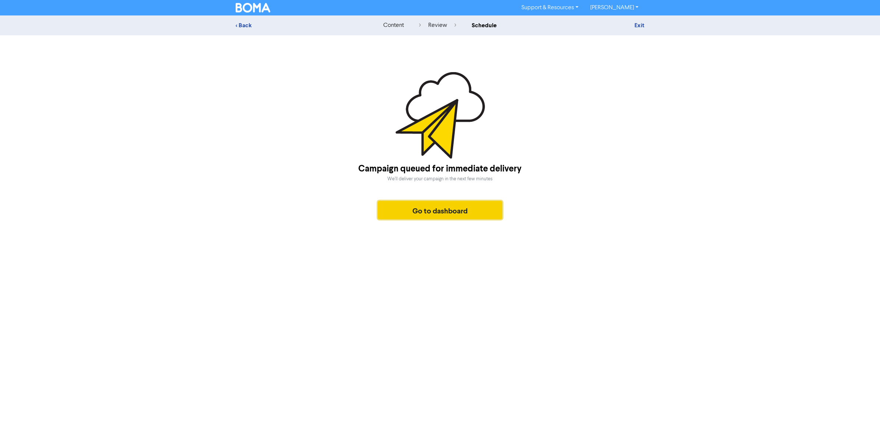
click at [437, 206] on button "Go to dashboard" at bounding box center [440, 210] width 124 height 18
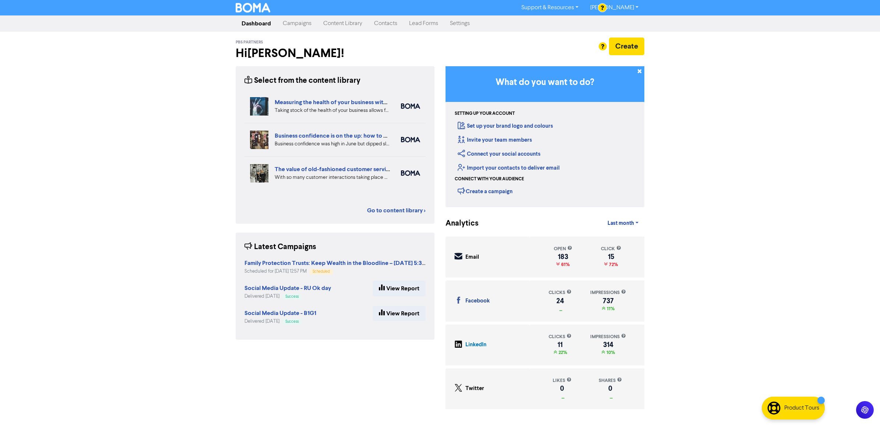
click at [744, 109] on div "Support & Resources Video Tutorials FAQ & Guides Marketing Education [PERSON_NA…" at bounding box center [440, 212] width 880 height 425
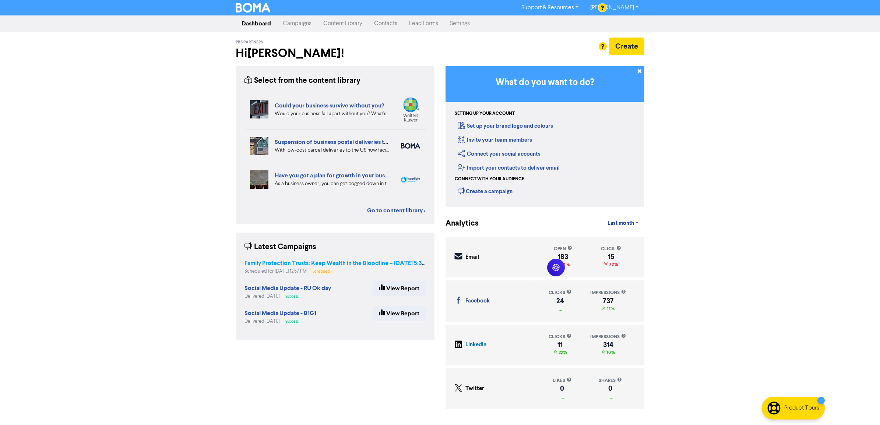
click at [310, 265] on strong "Family Protection Trusts: Keep Wealth in the Bloodline – [DATE] 5:30 PM" at bounding box center [339, 263] width 190 height 7
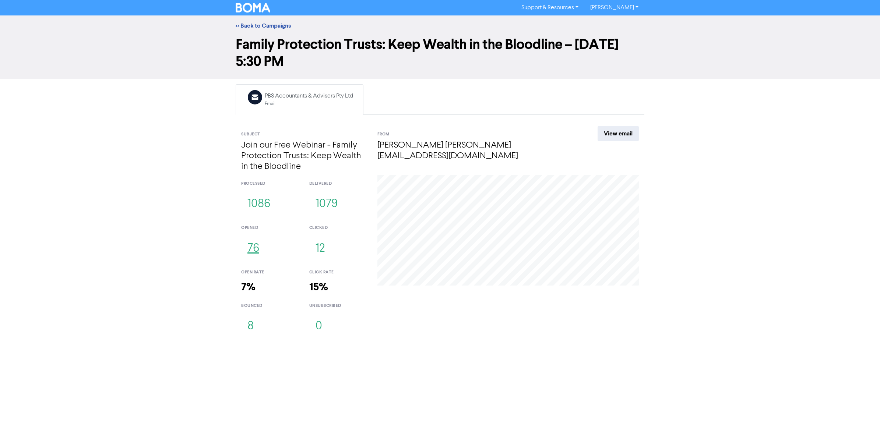
click at [253, 251] on button "76" at bounding box center [253, 249] width 24 height 24
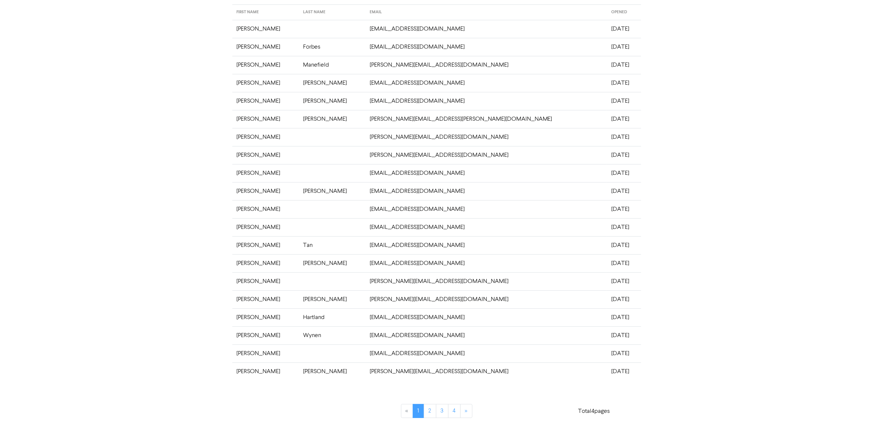
scroll to position [56, 0]
click at [426, 406] on link "2" at bounding box center [430, 409] width 13 height 14
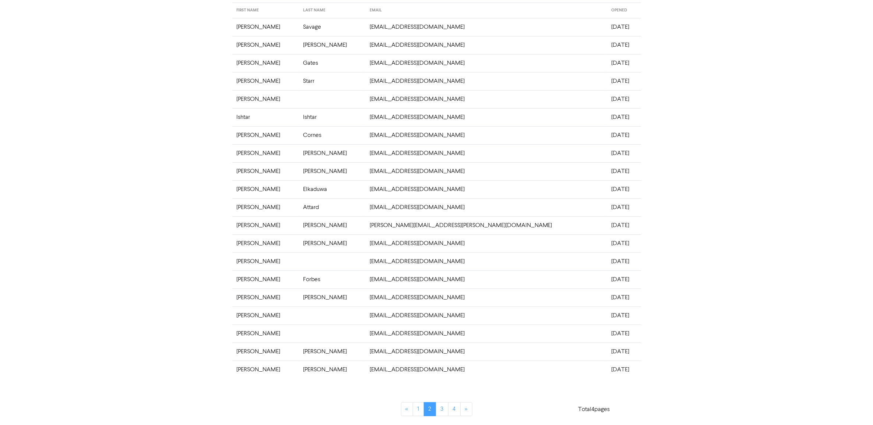
click at [83, 95] on div "CAMPAIGNS > FAMILY PROTECTION TRUSTS: KEEP WEALTH IN THE BLOODLINE – [DATE] 5:3…" at bounding box center [436, 193] width 873 height 464
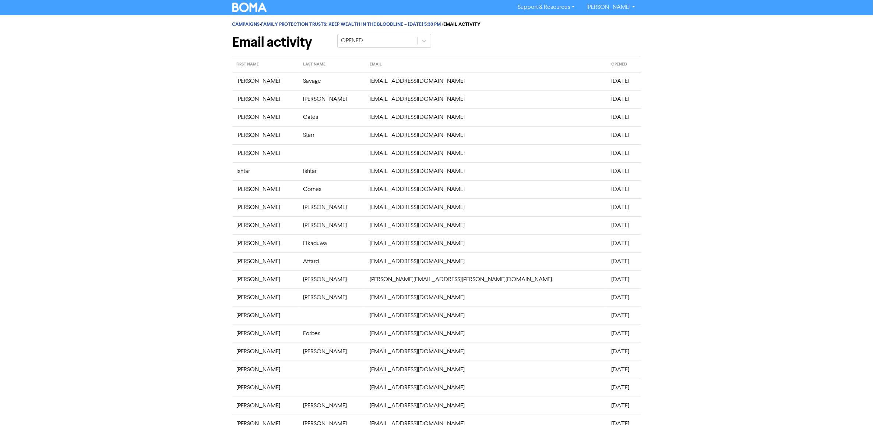
scroll to position [0, 0]
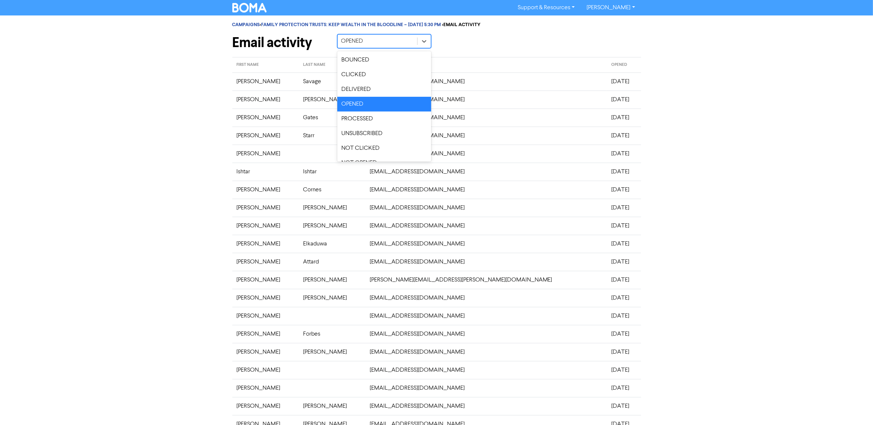
click at [387, 42] on div "OPENED" at bounding box center [378, 41] width 80 height 13
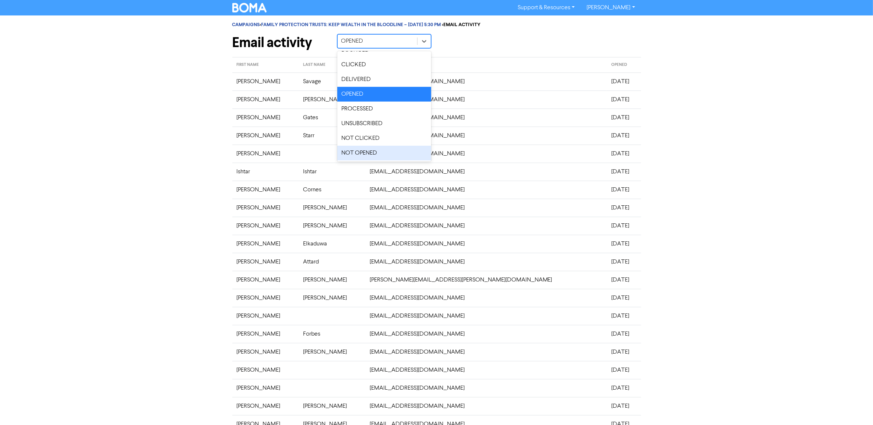
click at [381, 157] on div "NOT OPENED" at bounding box center [384, 153] width 94 height 15
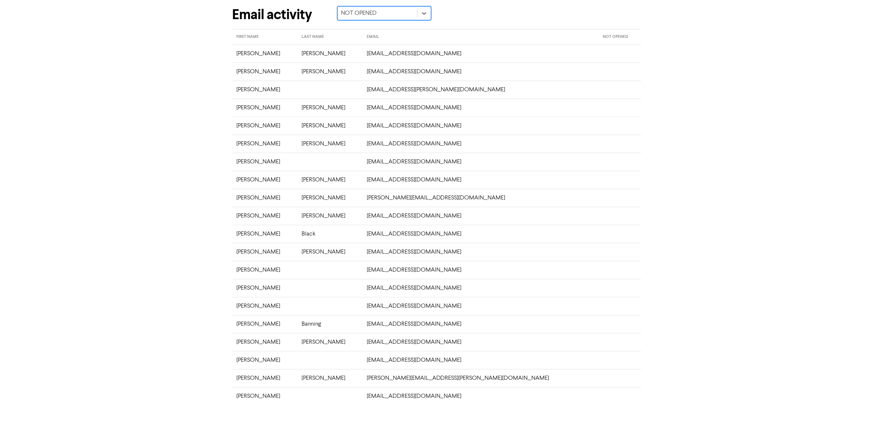
scroll to position [56, 0]
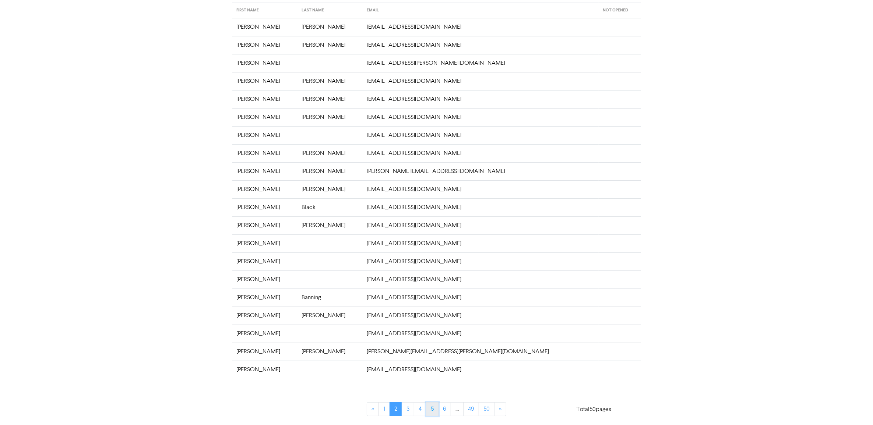
click at [433, 409] on link "5" at bounding box center [432, 409] width 13 height 14
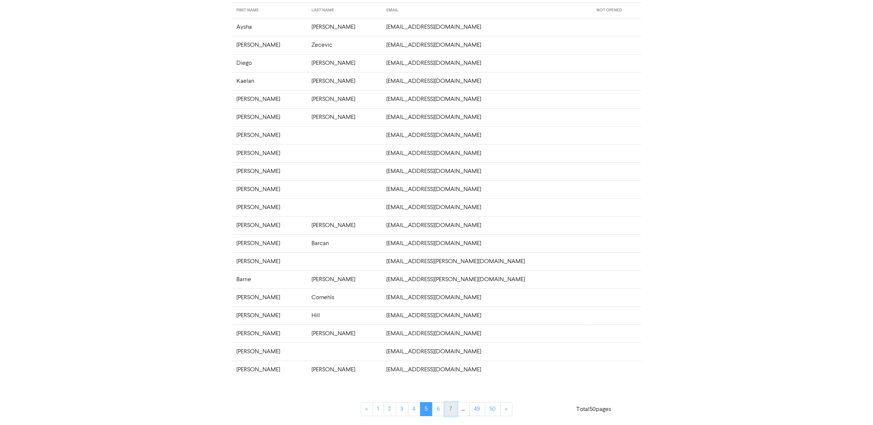
click at [453, 408] on link "7" at bounding box center [451, 409] width 13 height 14
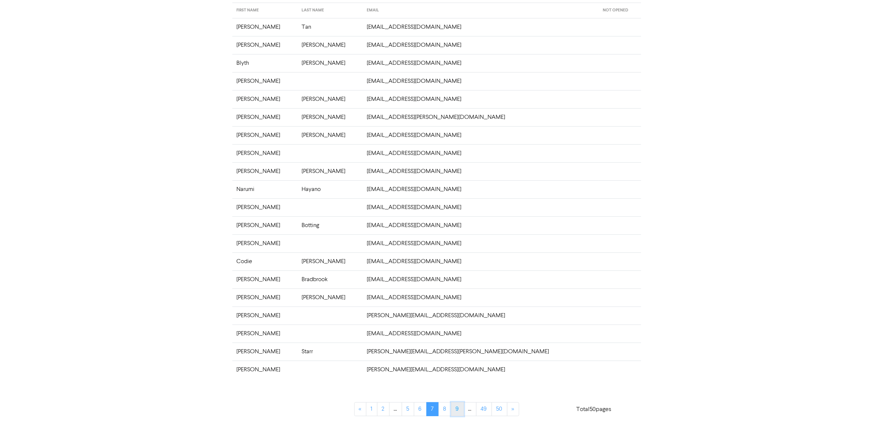
click at [456, 413] on link "9" at bounding box center [457, 409] width 13 height 14
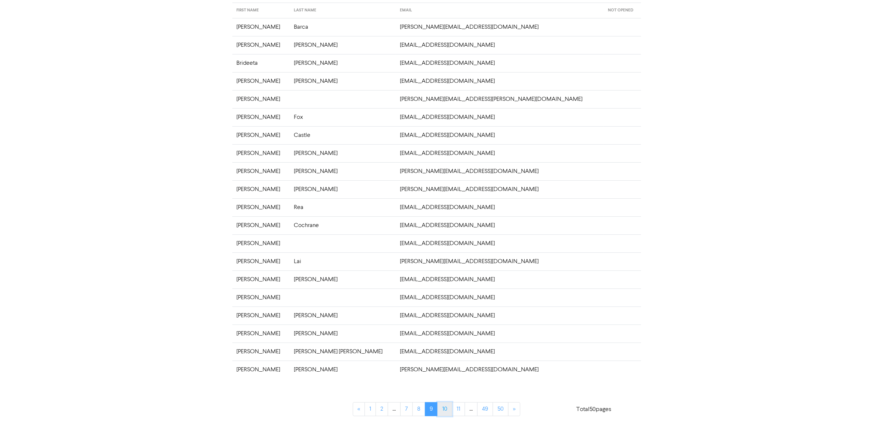
click at [451, 413] on link "10" at bounding box center [444, 409] width 15 height 14
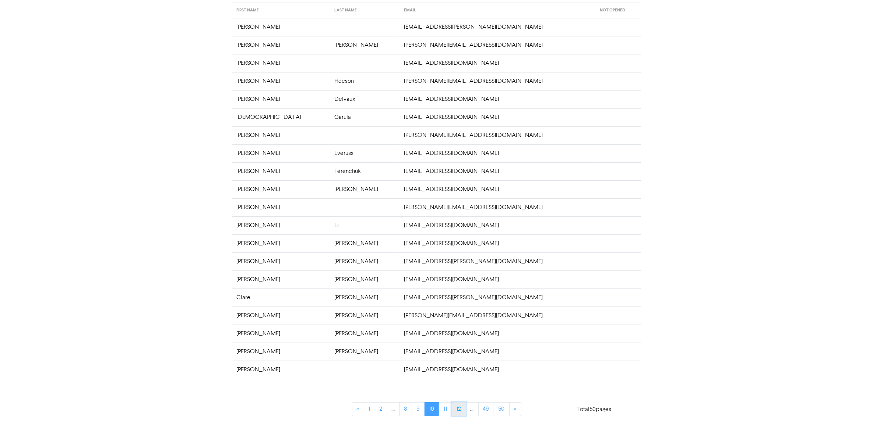
click at [455, 410] on link "12" at bounding box center [459, 409] width 14 height 14
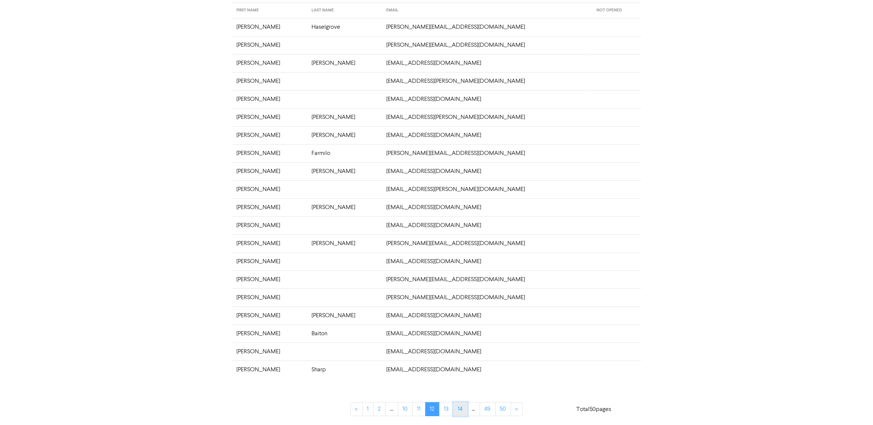
click at [463, 413] on link "14" at bounding box center [460, 409] width 14 height 14
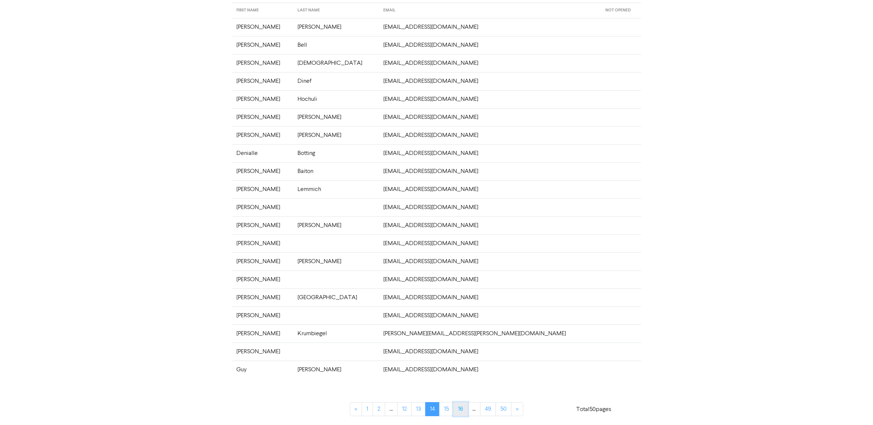
click at [464, 409] on link "16" at bounding box center [460, 409] width 15 height 14
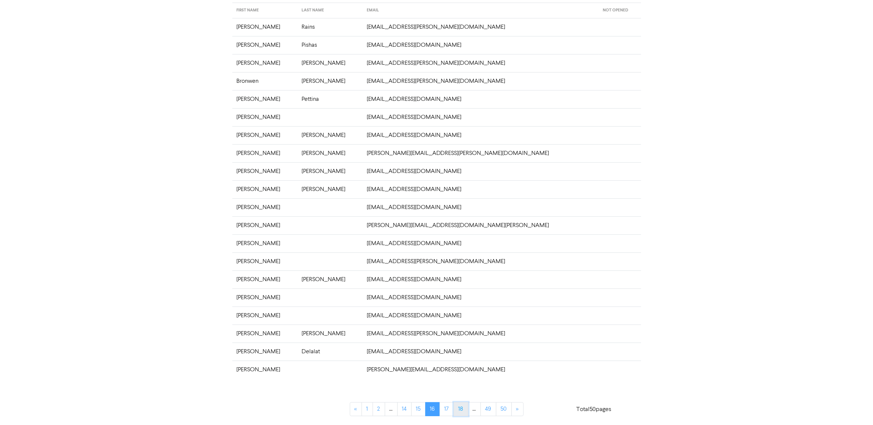
click at [462, 412] on link "18" at bounding box center [460, 409] width 15 height 14
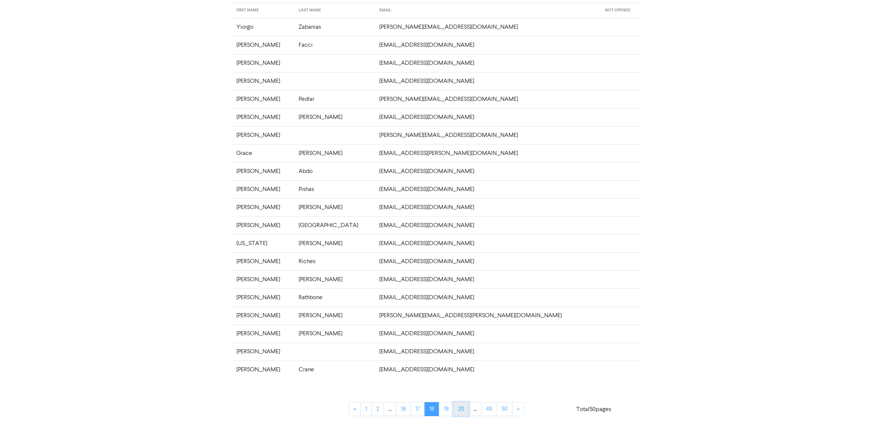
click at [462, 411] on link "20" at bounding box center [461, 409] width 16 height 14
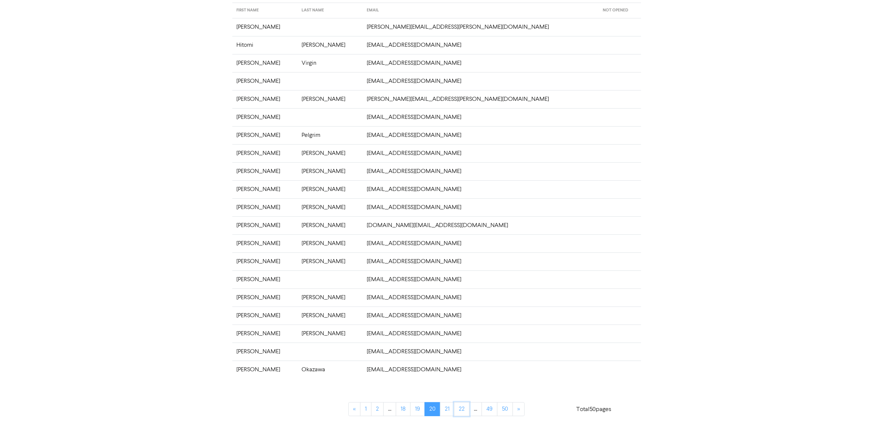
click at [462, 411] on link "22" at bounding box center [461, 409] width 15 height 14
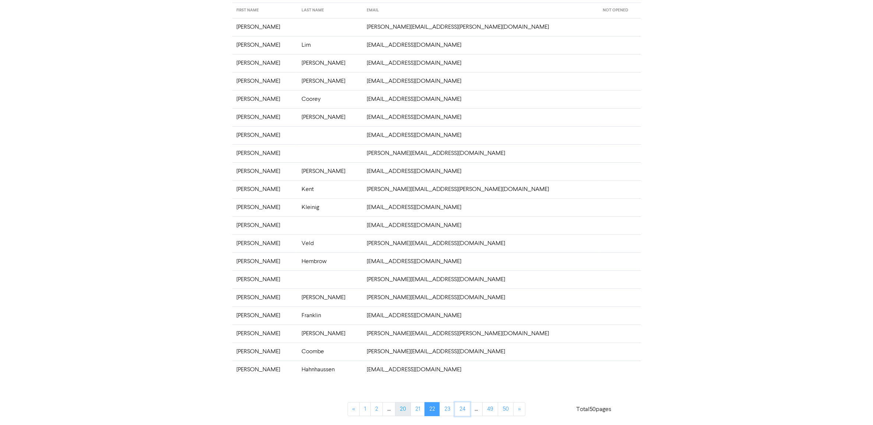
click at [462, 411] on link "24" at bounding box center [462, 409] width 15 height 14
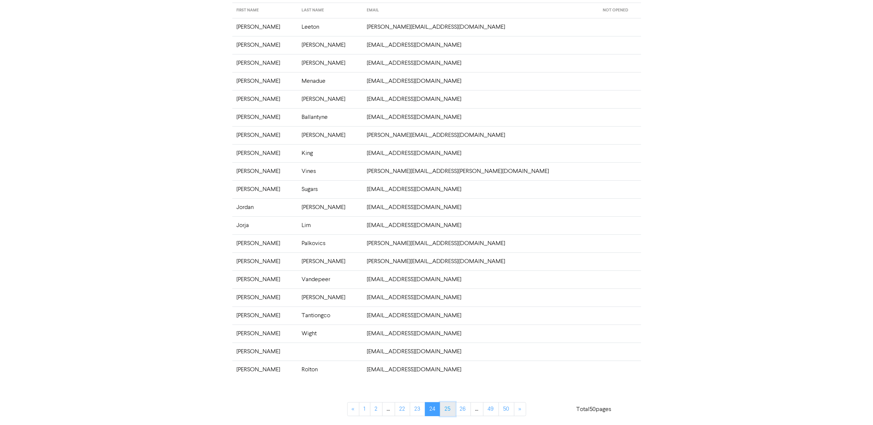
click at [446, 409] on link "25" at bounding box center [447, 409] width 15 height 14
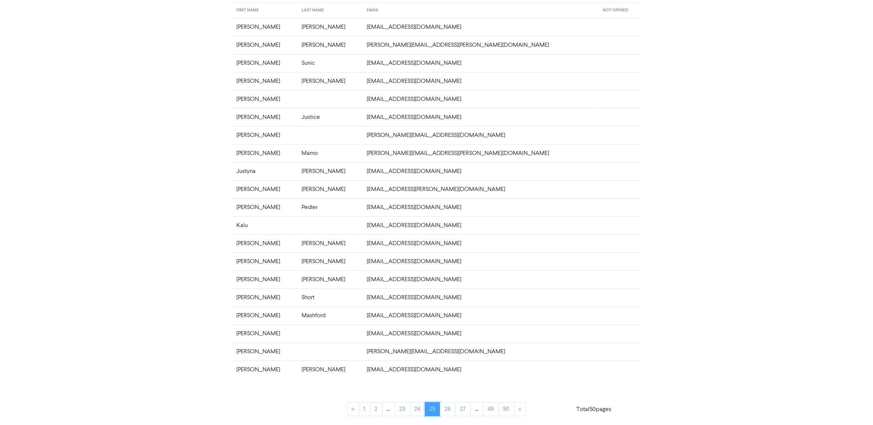
scroll to position [0, 0]
